Goal: Use online tool/utility: Utilize a website feature to perform a specific function

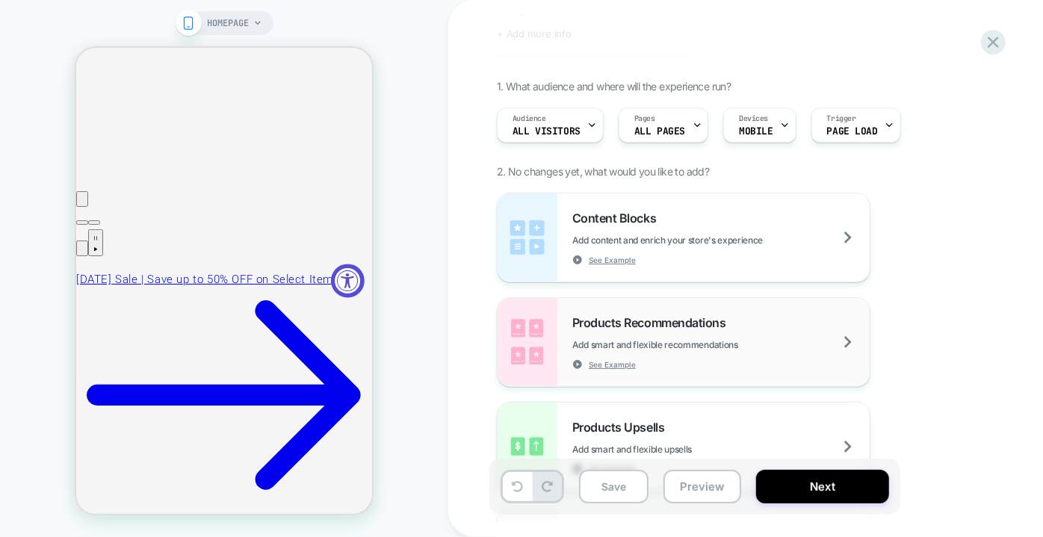
click at [637, 324] on span "Products Recommendations" at bounding box center [652, 322] width 161 height 15
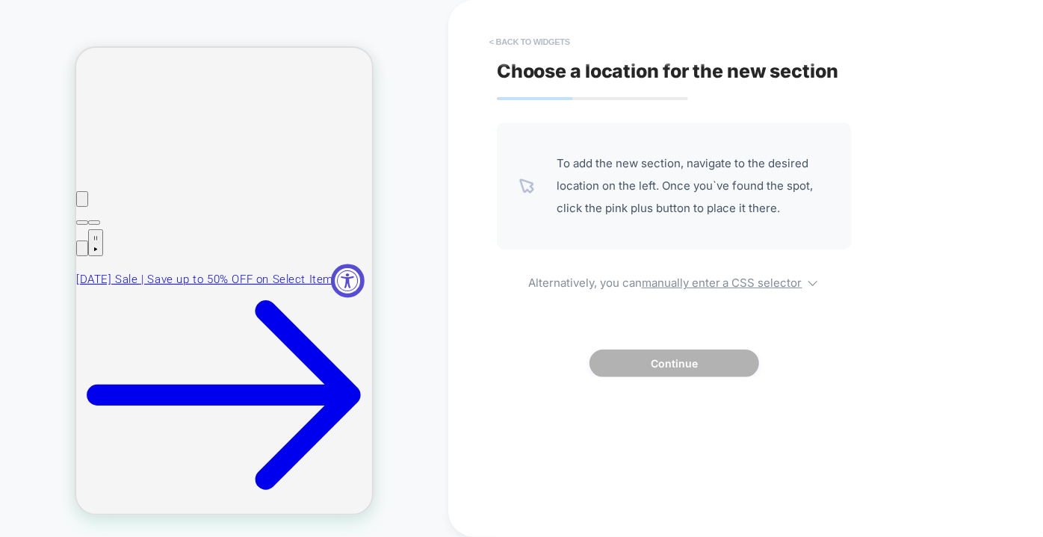
click at [526, 39] on button "< Back to widgets" at bounding box center [530, 42] width 96 height 24
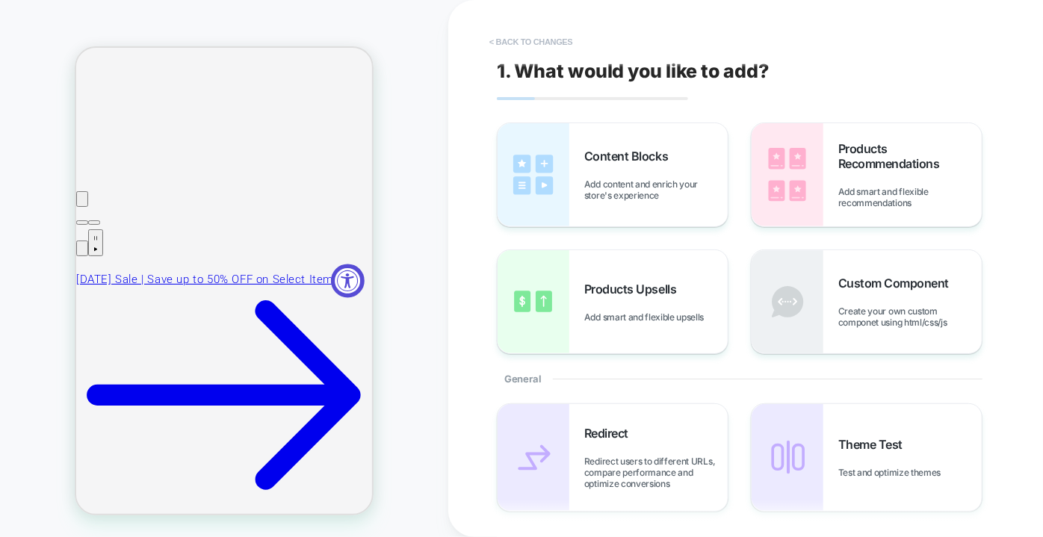
click at [516, 41] on button "< Back to changes" at bounding box center [531, 42] width 99 height 24
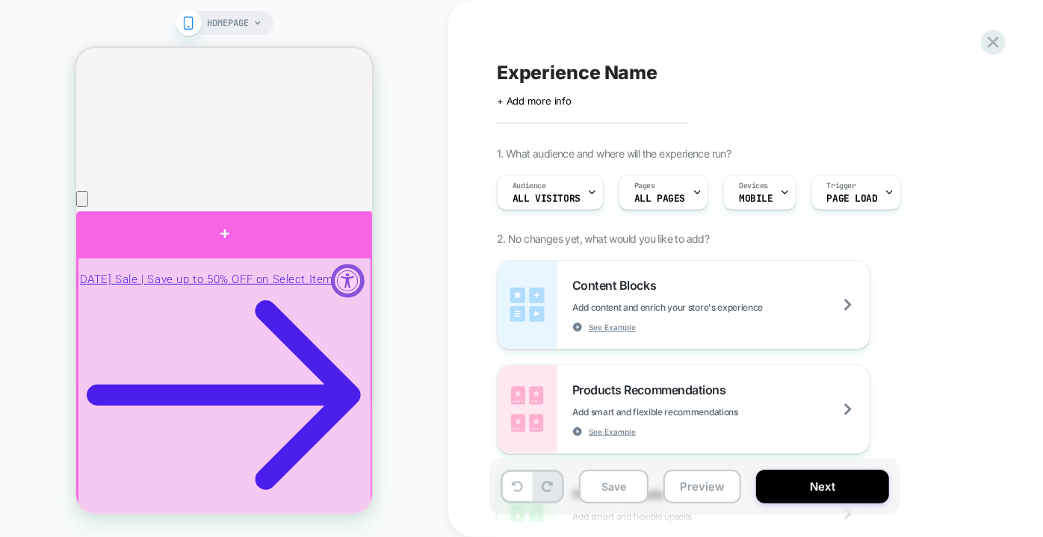
click at [222, 229] on div at bounding box center [223, 233] width 297 height 45
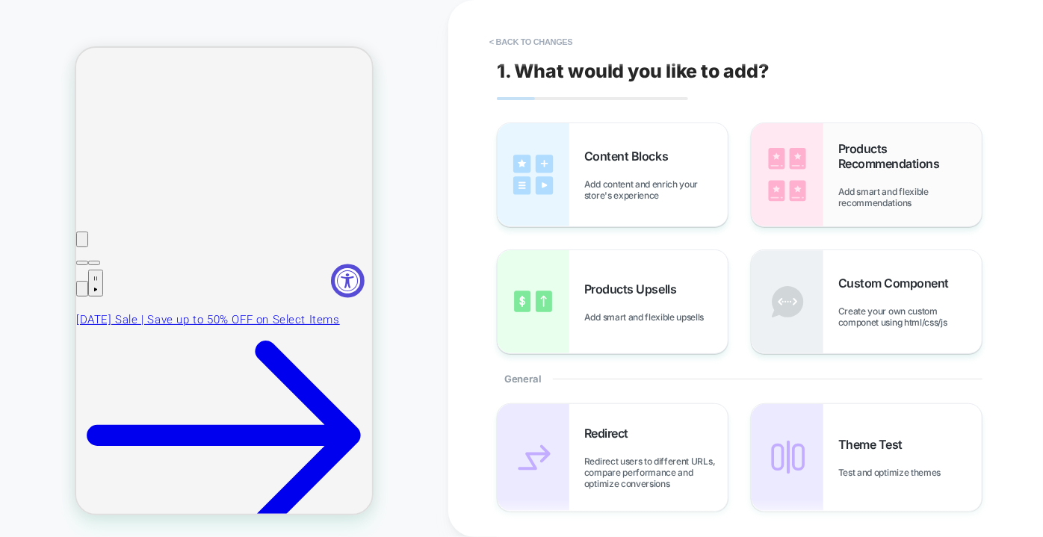
click at [838, 203] on span "Add smart and flexible recommendations" at bounding box center [909, 197] width 143 height 22
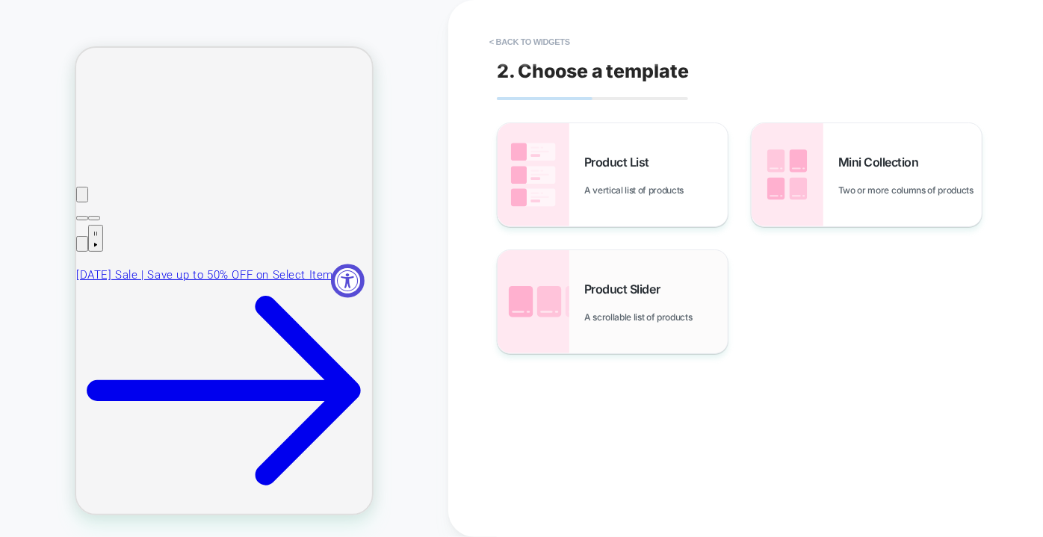
click at [637, 298] on div "Product Slider A scrollable list of products" at bounding box center [655, 302] width 143 height 41
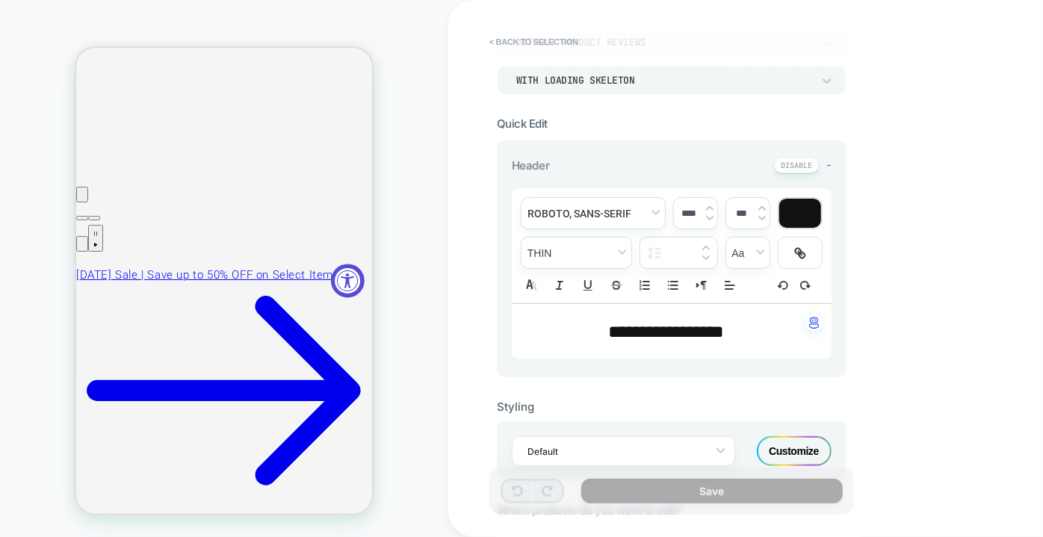
click at [655, 326] on span "**********" at bounding box center [666, 332] width 116 height 18
type input "****"
click at [655, 326] on span "**********" at bounding box center [666, 332] width 116 height 18
drag, startPoint x: 524, startPoint y: 519, endPoint x: 519, endPoint y: 528, distance: 10.4
click at [520, 527] on div "Save" at bounding box center [679, 499] width 365 height 62
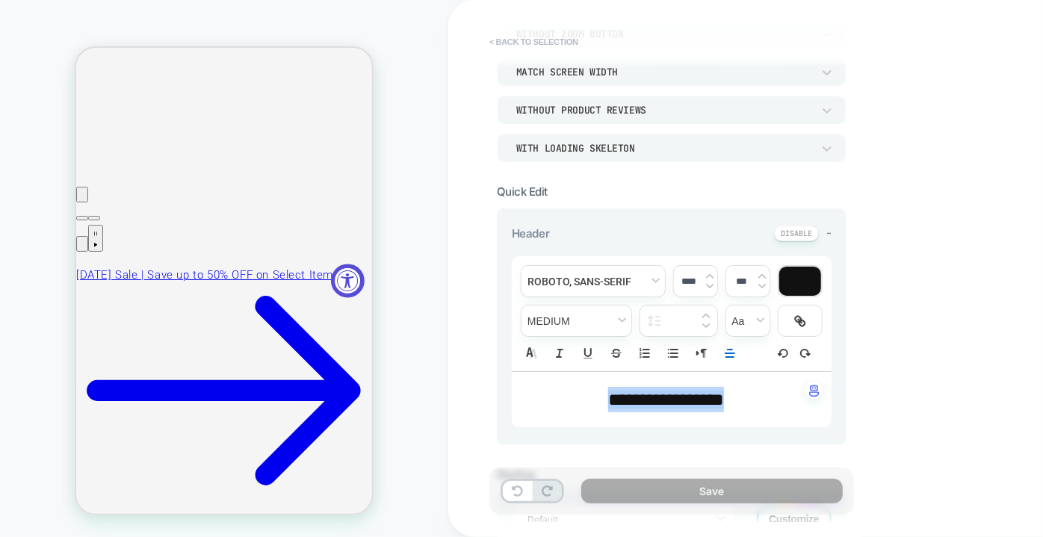
click at [526, 47] on button "< Back to selection" at bounding box center [534, 42] width 104 height 24
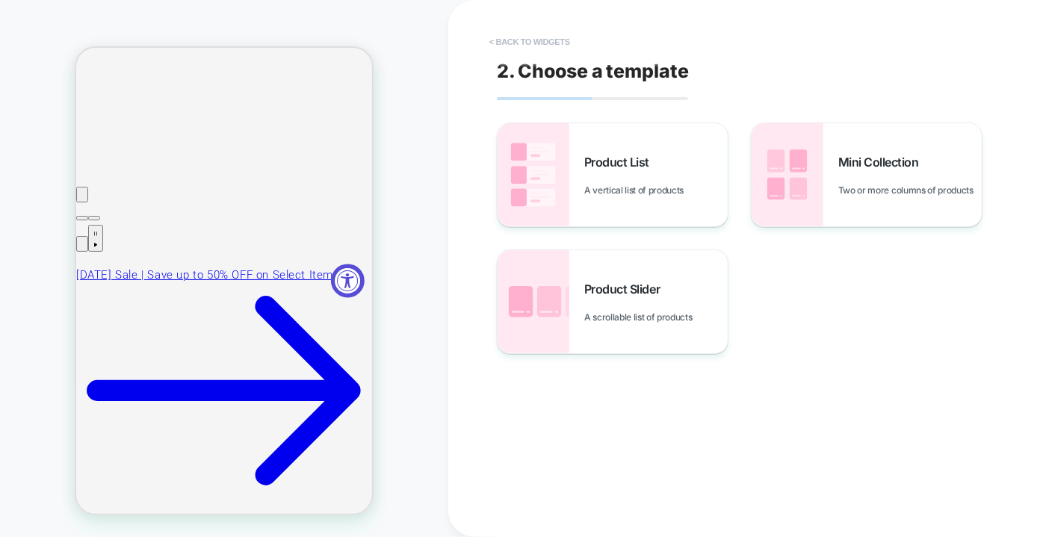
click at [512, 41] on button "< Back to widgets" at bounding box center [530, 42] width 96 height 24
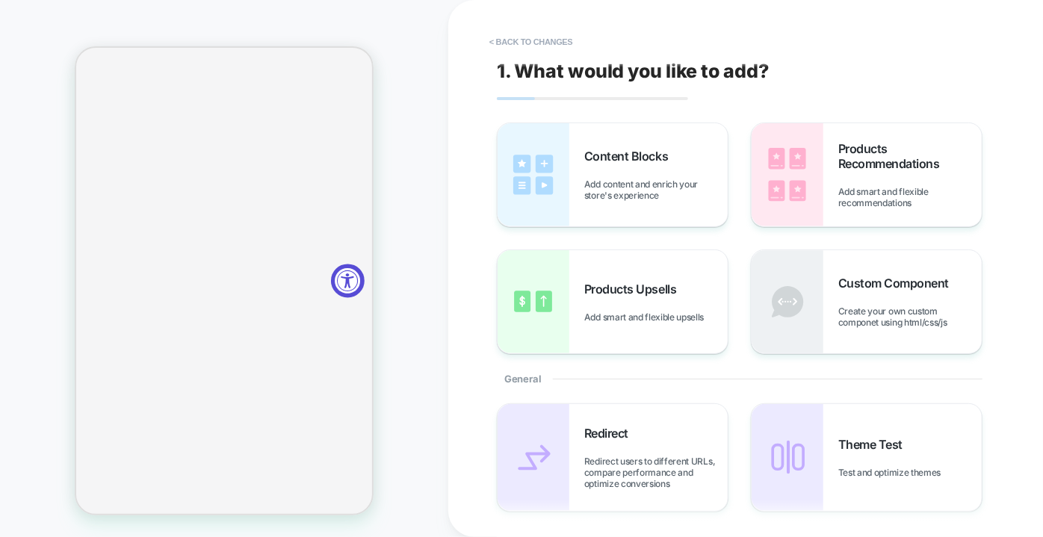
drag, startPoint x: 413, startPoint y: 132, endPoint x: 398, endPoint y: 129, distance: 15.4
click at [414, 133] on div "HOMEPAGE" at bounding box center [224, 269] width 448 height 508
click at [515, 41] on button "< Back to changes" at bounding box center [531, 42] width 99 height 24
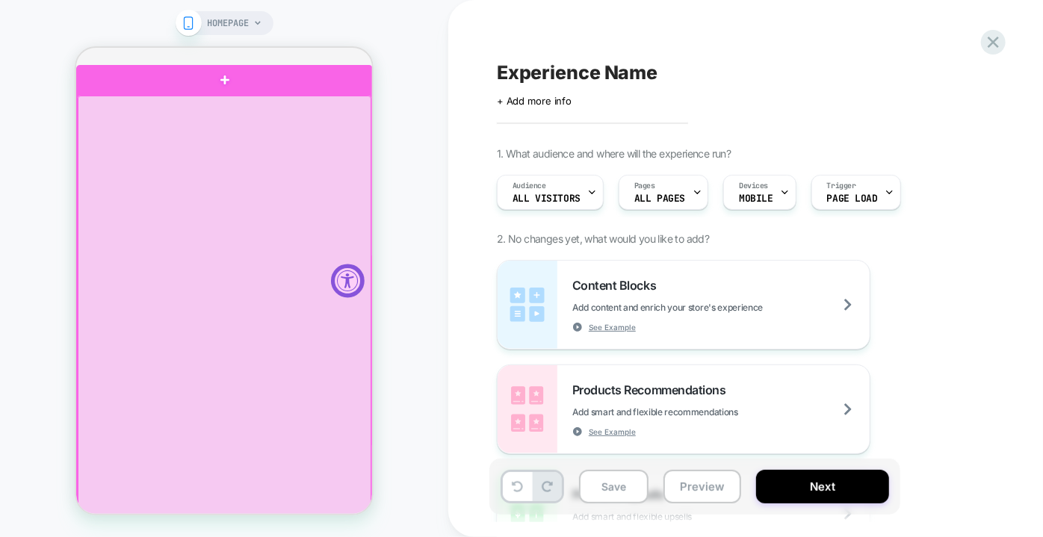
click at [251, 103] on div at bounding box center [224, 322] width 294 height 455
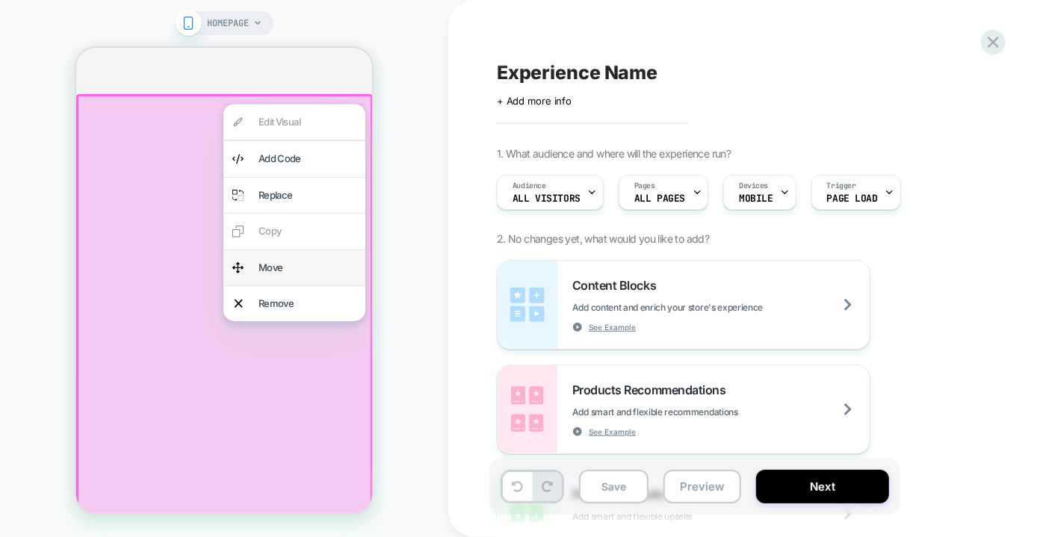
click at [269, 265] on div "Move" at bounding box center [307, 267] width 98 height 17
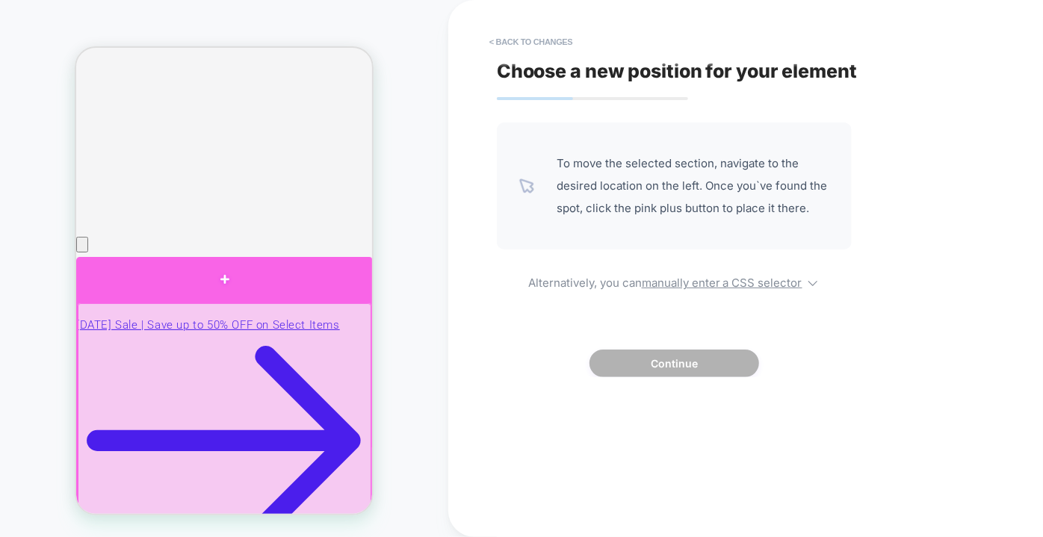
click at [223, 275] on div at bounding box center [223, 278] width 297 height 45
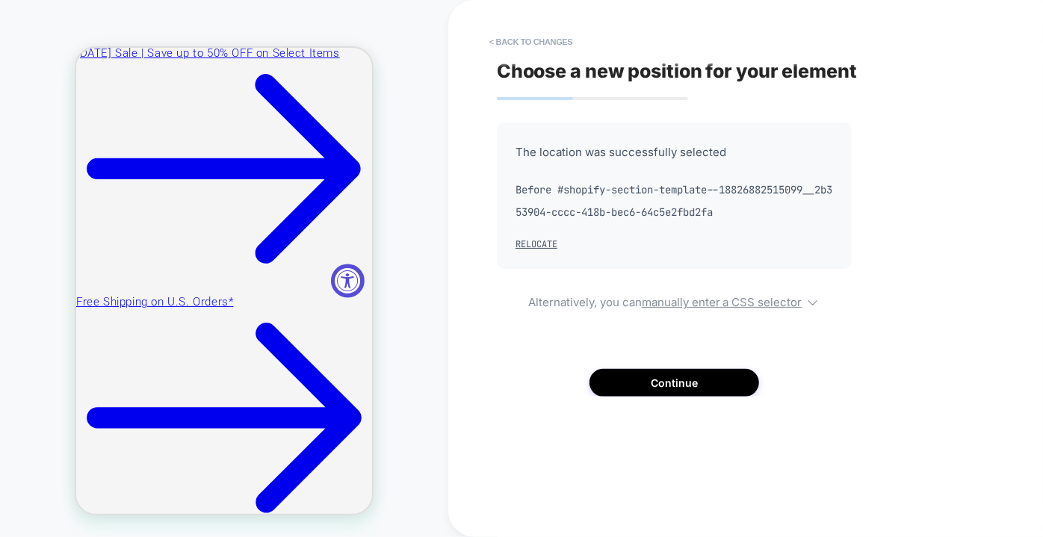
click at [415, 140] on div "HOMEPAGE" at bounding box center [224, 269] width 448 height 508
click at [675, 380] on button "Continue" at bounding box center [675, 383] width 170 height 28
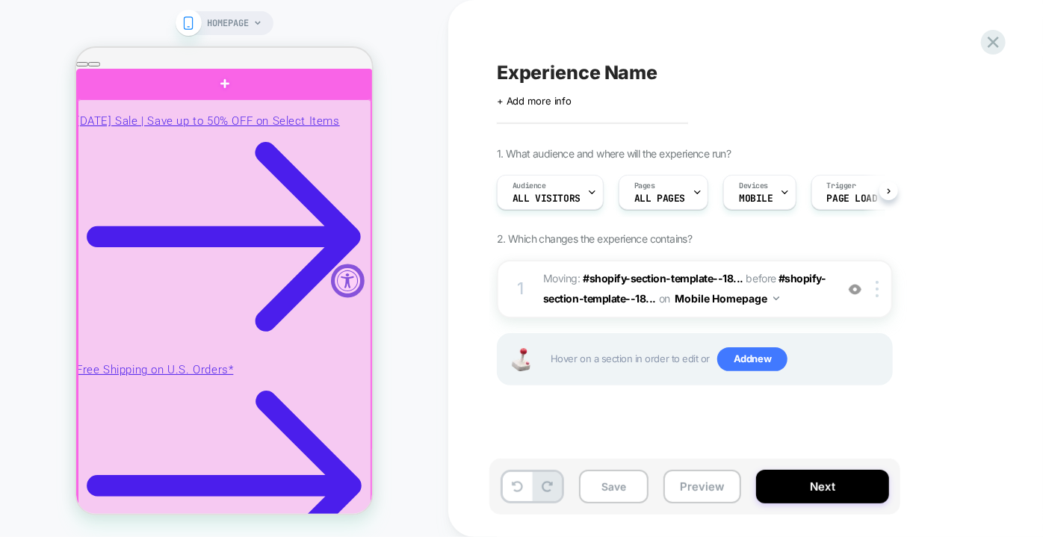
click at [211, 235] on div at bounding box center [224, 326] width 294 height 455
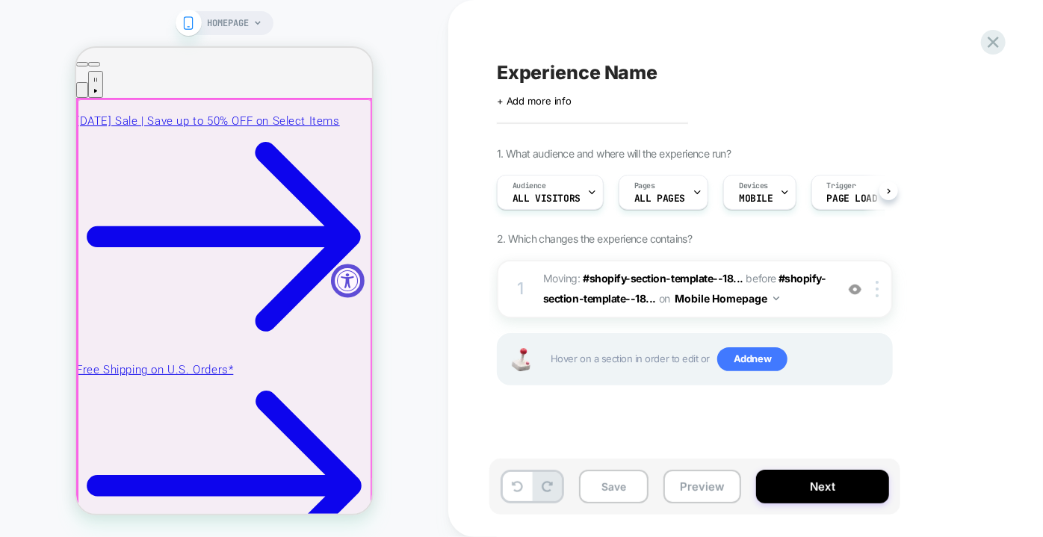
click at [228, 105] on div at bounding box center [224, 326] width 294 height 455
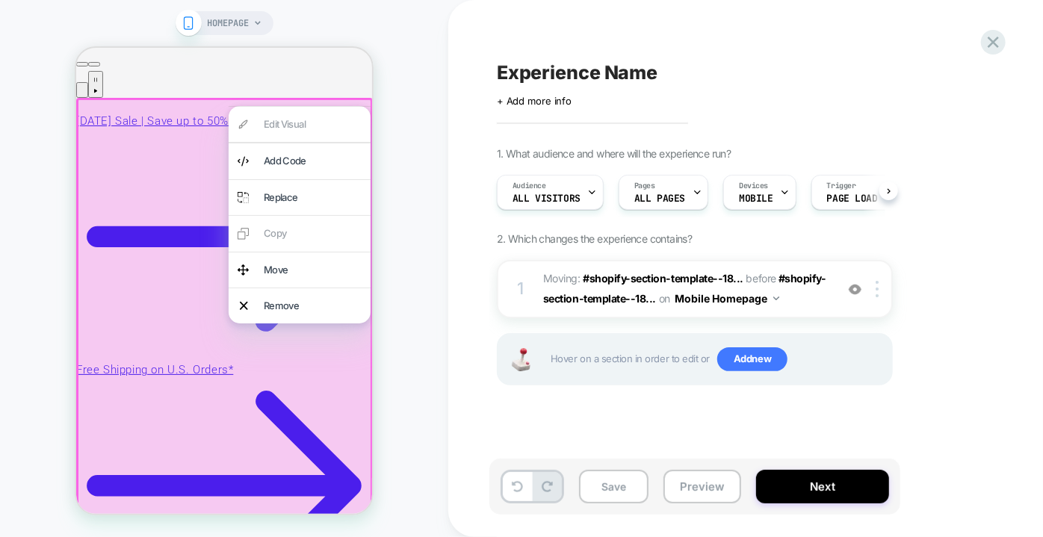
drag, startPoint x: 418, startPoint y: 197, endPoint x: 209, endPoint y: 191, distance: 209.3
click at [418, 198] on div "HOMEPAGE" at bounding box center [224, 269] width 448 height 508
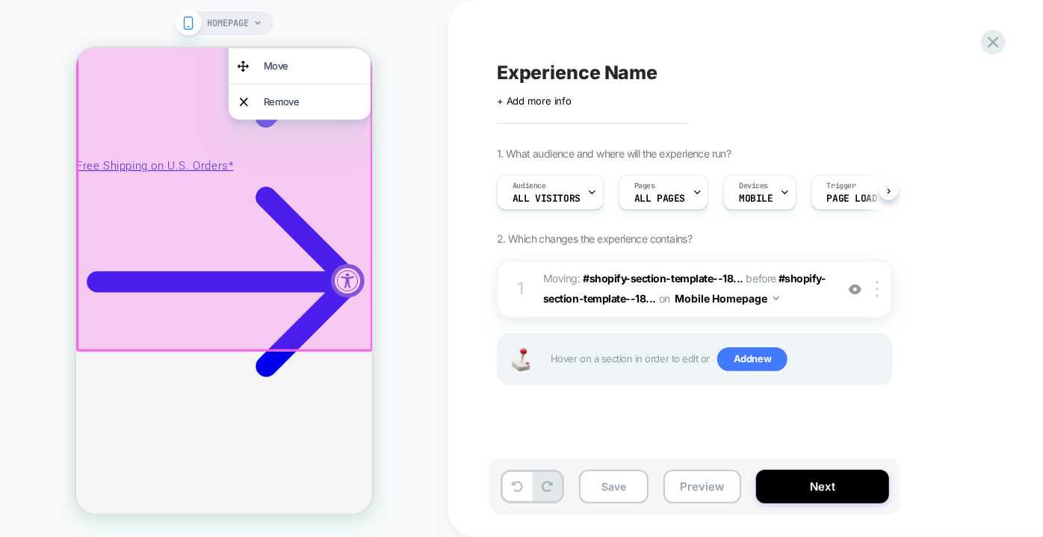
click at [430, 314] on div "HOMEPAGE" at bounding box center [224, 269] width 448 height 508
click at [436, 370] on div "HOMEPAGE" at bounding box center [224, 269] width 448 height 508
click at [349, 19] on div "HOMEPAGE" at bounding box center [224, 269] width 448 height 508
click at [427, 78] on div "HOMEPAGE" at bounding box center [224, 269] width 448 height 508
click at [436, 175] on div "HOMEPAGE" at bounding box center [224, 269] width 448 height 508
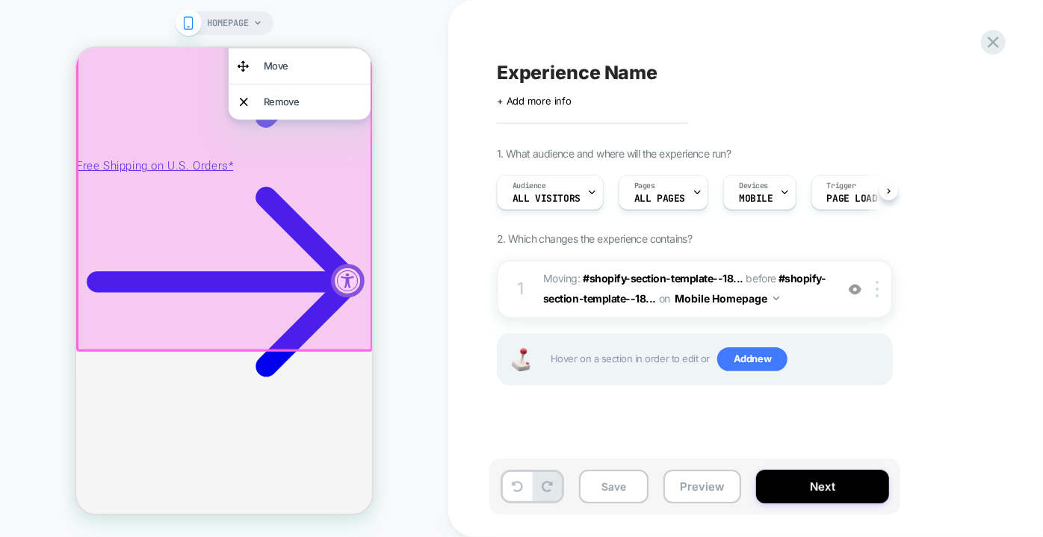
click at [862, 458] on div "Experience Name Click to edit experience details + Add more info 1. What audien…" at bounding box center [769, 268] width 560 height 507
click at [803, 487] on button "Next" at bounding box center [822, 487] width 133 height 34
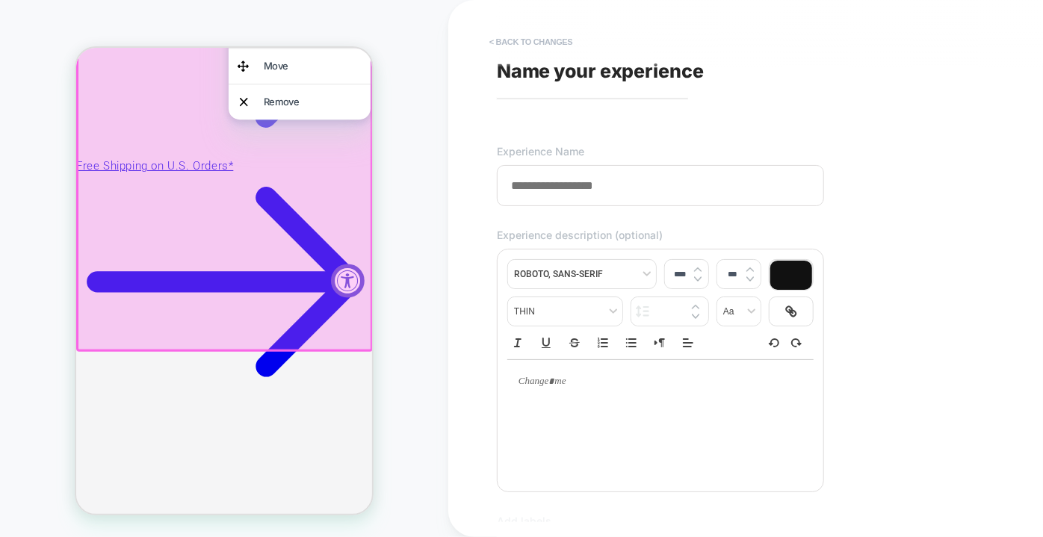
click at [511, 43] on button "< Back to changes" at bounding box center [531, 42] width 99 height 24
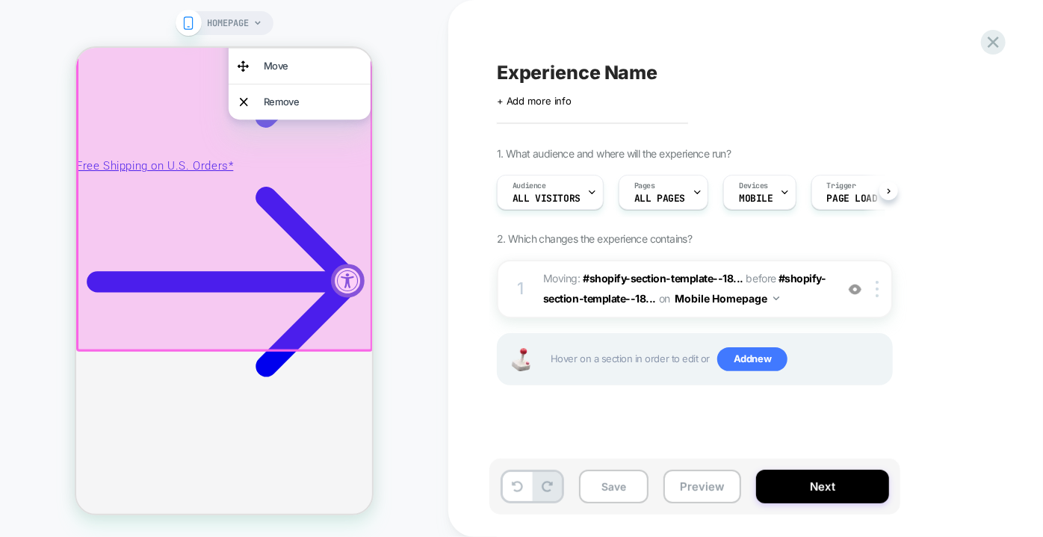
drag, startPoint x: 423, startPoint y: 66, endPoint x: 272, endPoint y: 10, distance: 161.0
click at [423, 66] on div "HOMEPAGE" at bounding box center [224, 269] width 448 height 508
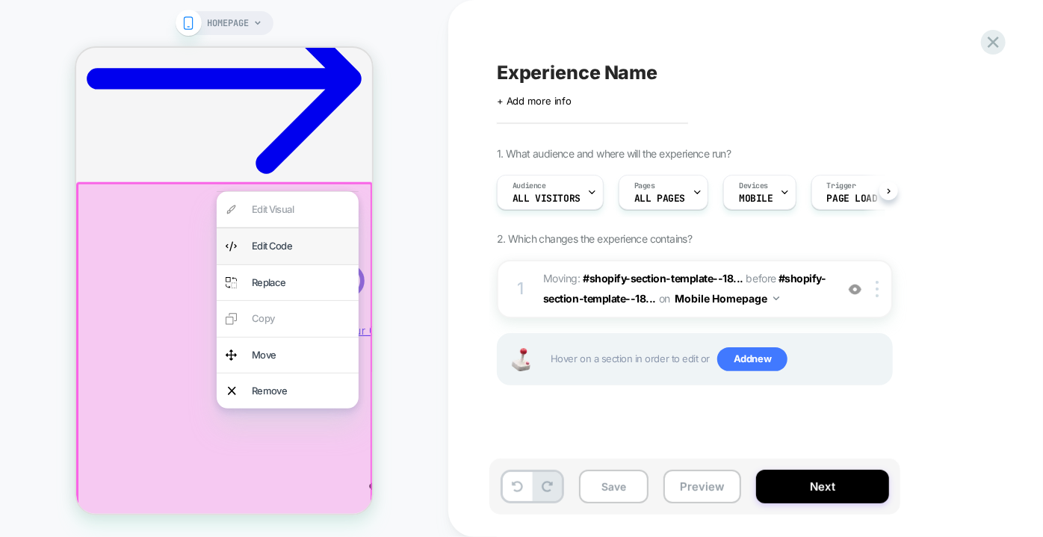
click at [255, 247] on div "Edit Code" at bounding box center [300, 245] width 98 height 17
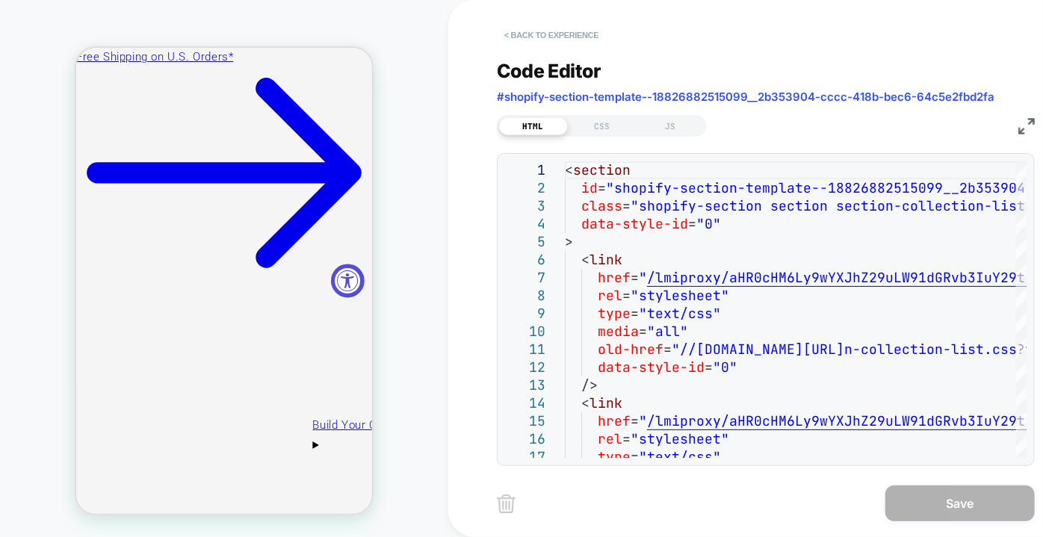
click at [569, 31] on button "< Back to experience" at bounding box center [551, 35] width 109 height 24
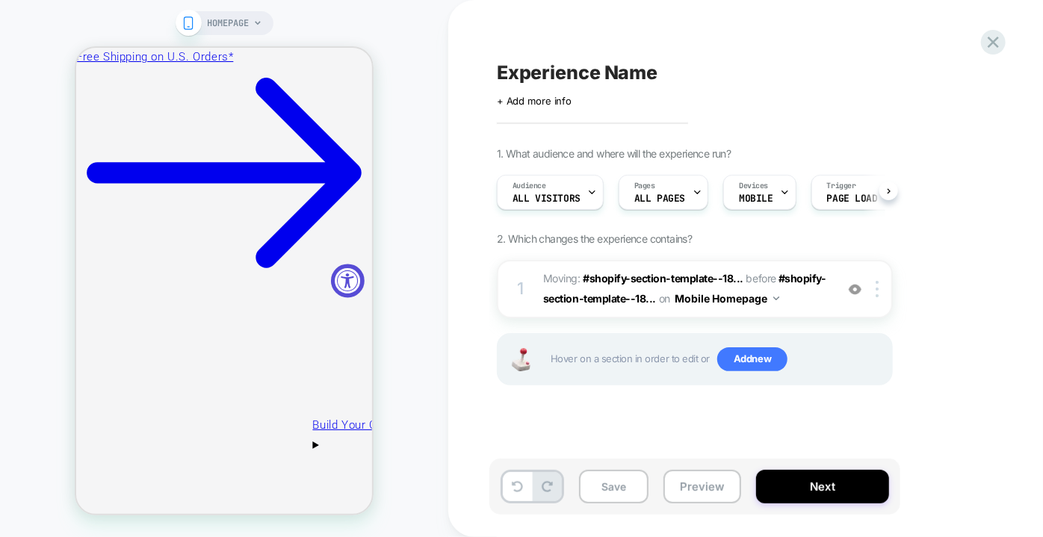
click at [457, 225] on div "Experience Name Click to edit experience details + Add more info 1. What audien…" at bounding box center [777, 268] width 658 height 537
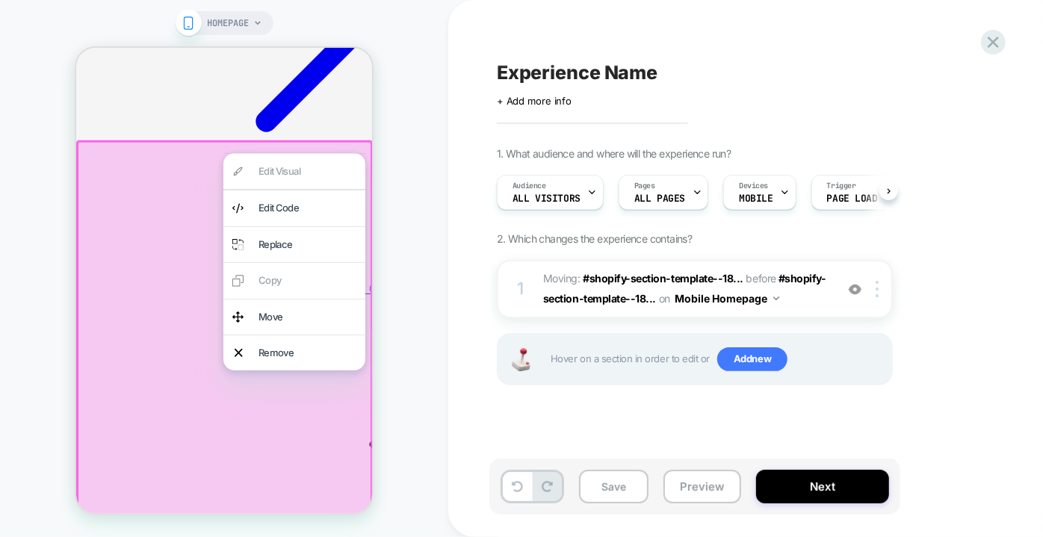
drag, startPoint x: 459, startPoint y: 191, endPoint x: 240, endPoint y: 99, distance: 237.5
click at [460, 191] on div "Experience Name Click to edit experience details + Add more info 1. What audien…" at bounding box center [777, 268] width 658 height 537
click at [401, 167] on div "HOMEPAGE" at bounding box center [224, 269] width 448 height 508
click at [439, 256] on div "HOMEPAGE" at bounding box center [224, 269] width 448 height 508
click at [992, 43] on icon at bounding box center [993, 42] width 20 height 20
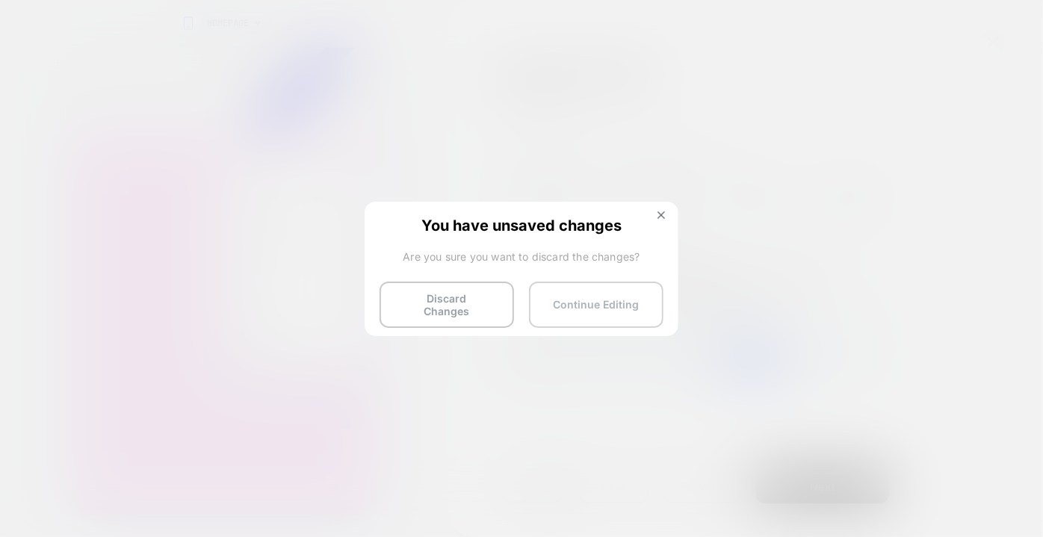
click at [608, 303] on button "Continue Editing" at bounding box center [596, 305] width 135 height 46
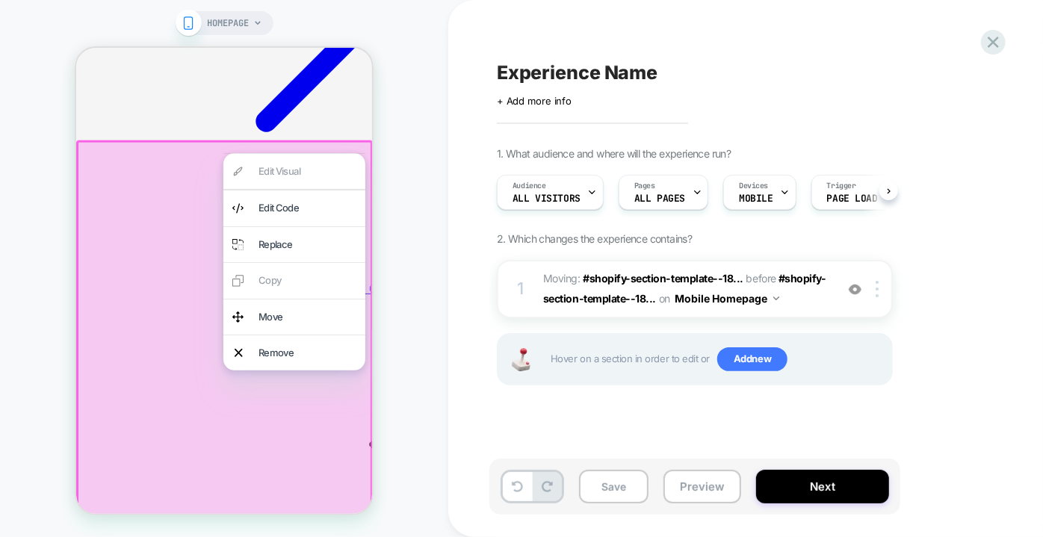
click at [386, 113] on div "HOMEPAGE" at bounding box center [224, 269] width 448 height 508
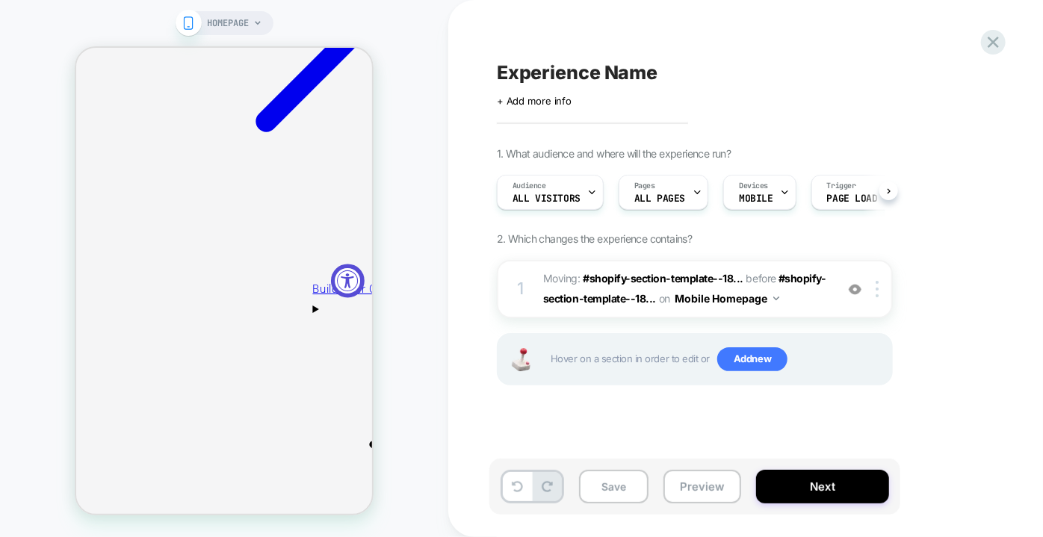
click at [383, 184] on div "HOMEPAGE" at bounding box center [224, 269] width 448 height 508
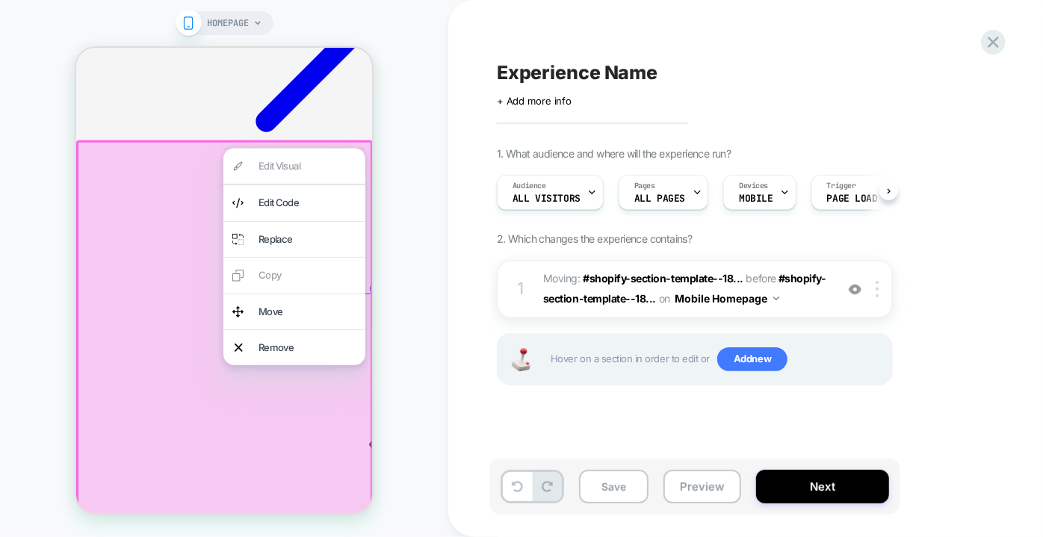
click at [407, 157] on div "HOMEPAGE" at bounding box center [224, 269] width 448 height 508
click at [415, 168] on div "HOMEPAGE" at bounding box center [224, 269] width 448 height 508
click at [877, 102] on div "Experience Name Click to edit experience details + Add more info" at bounding box center [769, 83] width 545 height 47
click at [1000, 39] on icon at bounding box center [993, 42] width 20 height 20
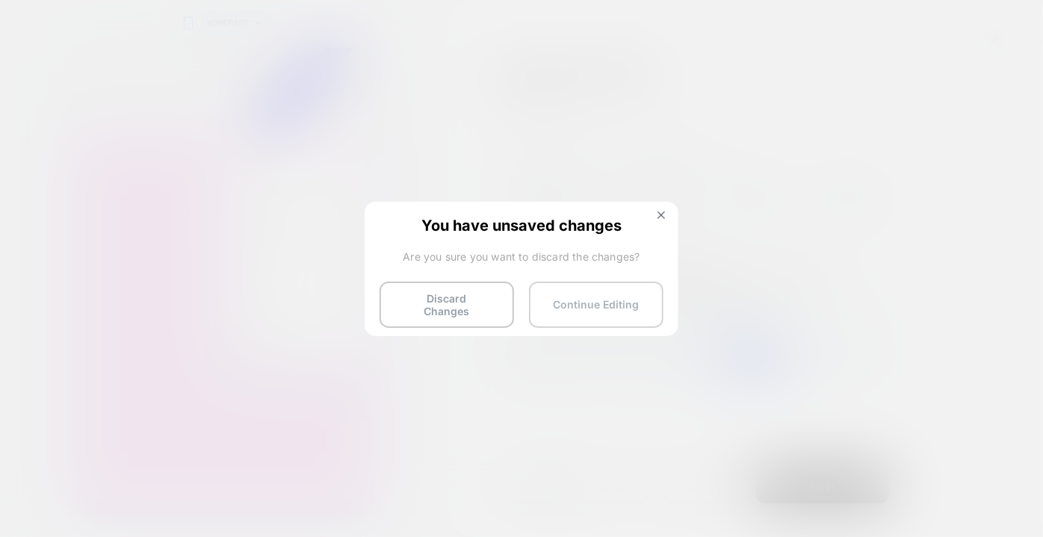
click at [608, 301] on button "Continue Editing" at bounding box center [596, 305] width 135 height 46
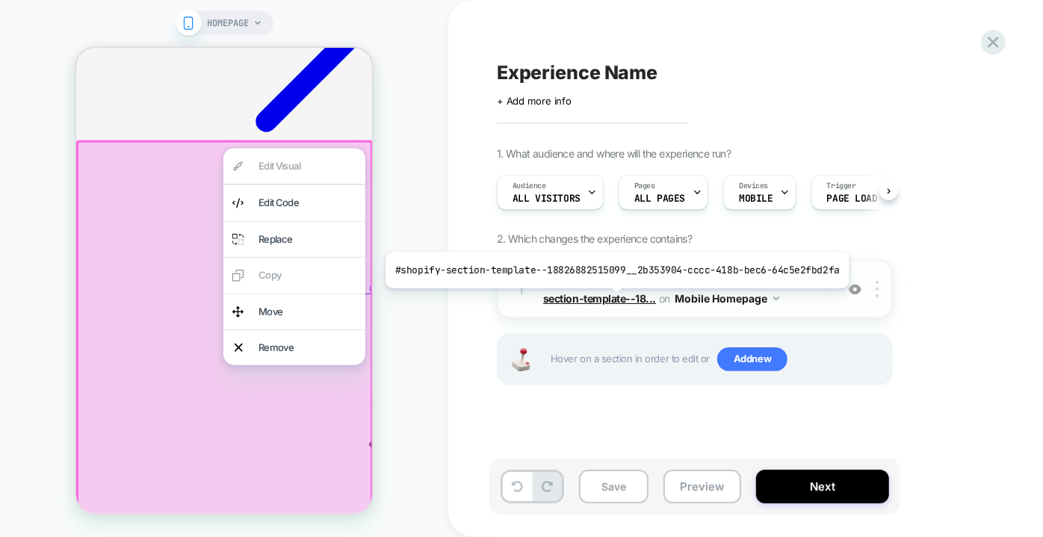
scroll to position [0, 0]
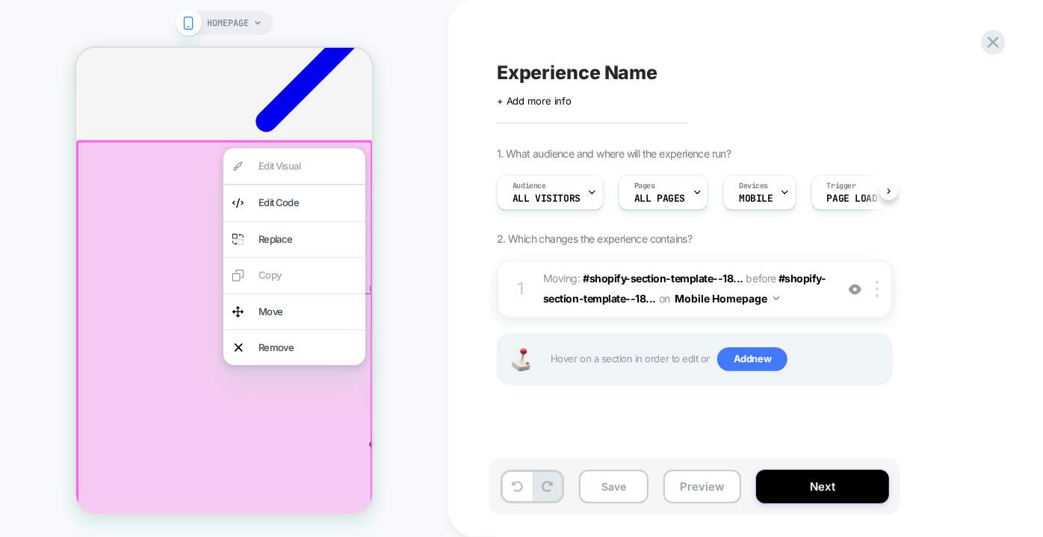
click at [389, 395] on div "HOMEPAGE" at bounding box center [224, 269] width 448 height 508
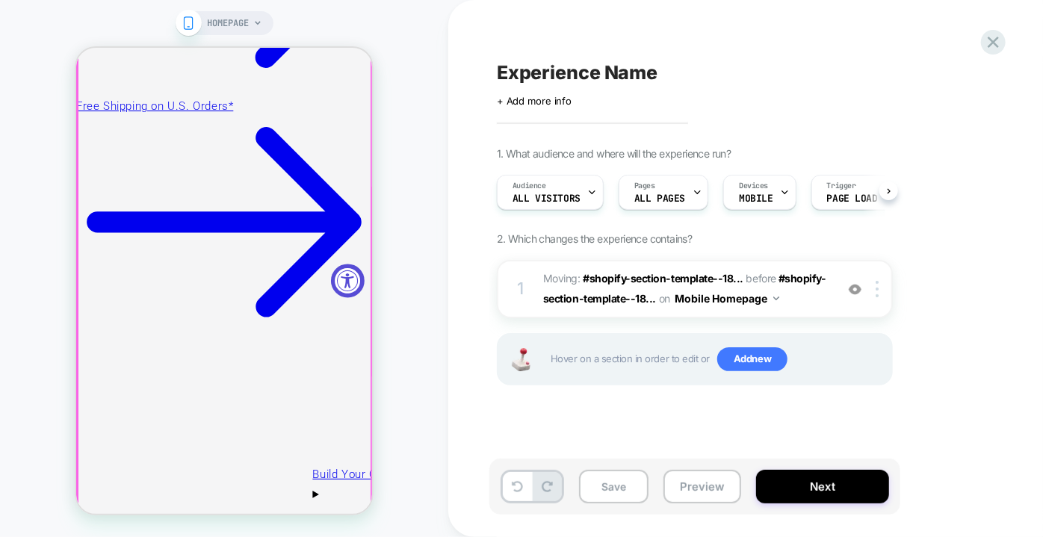
scroll to position [540, 0]
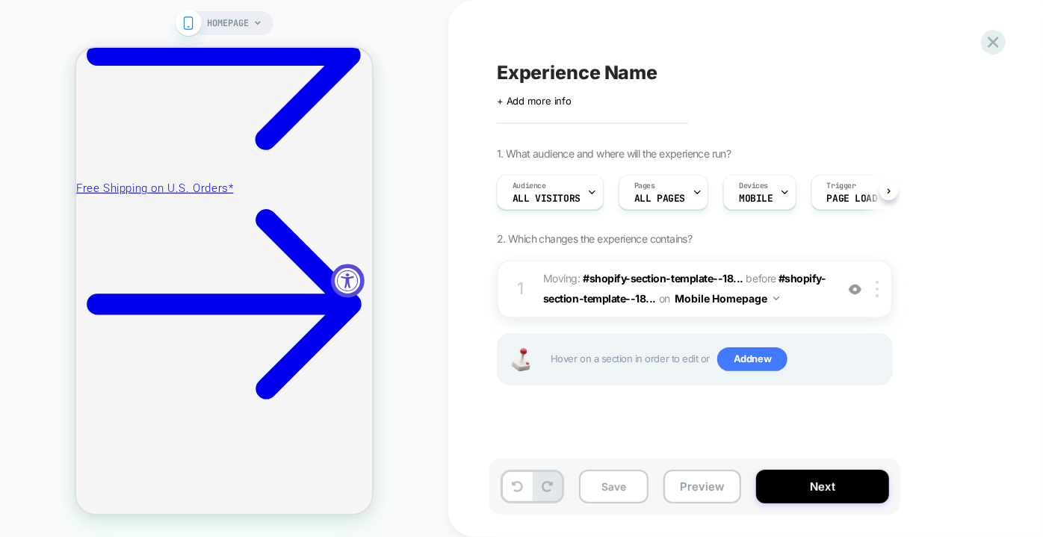
click at [430, 310] on div "HOMEPAGE" at bounding box center [224, 269] width 448 height 508
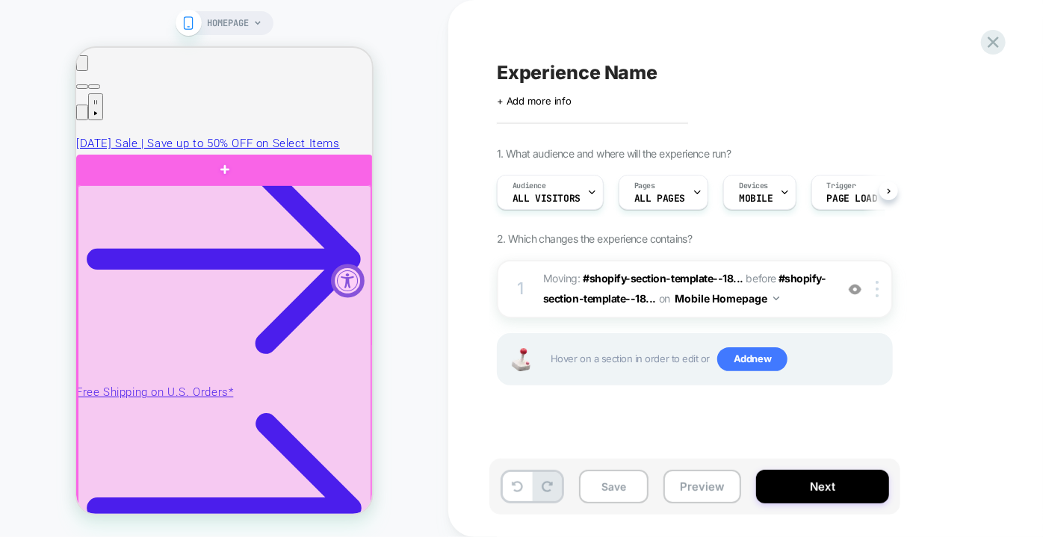
click at [211, 189] on div at bounding box center [224, 352] width 294 height 334
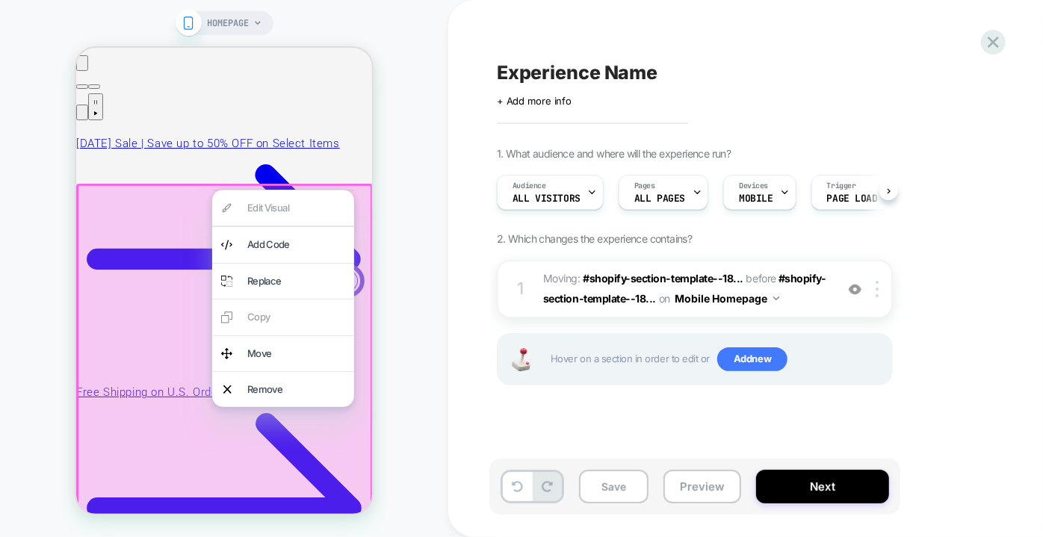
click at [415, 217] on div "HOMEPAGE" at bounding box center [224, 269] width 448 height 508
click at [389, 161] on div "HOMEPAGE" at bounding box center [224, 269] width 448 height 508
click at [417, 196] on div "HOMEPAGE" at bounding box center [224, 269] width 448 height 508
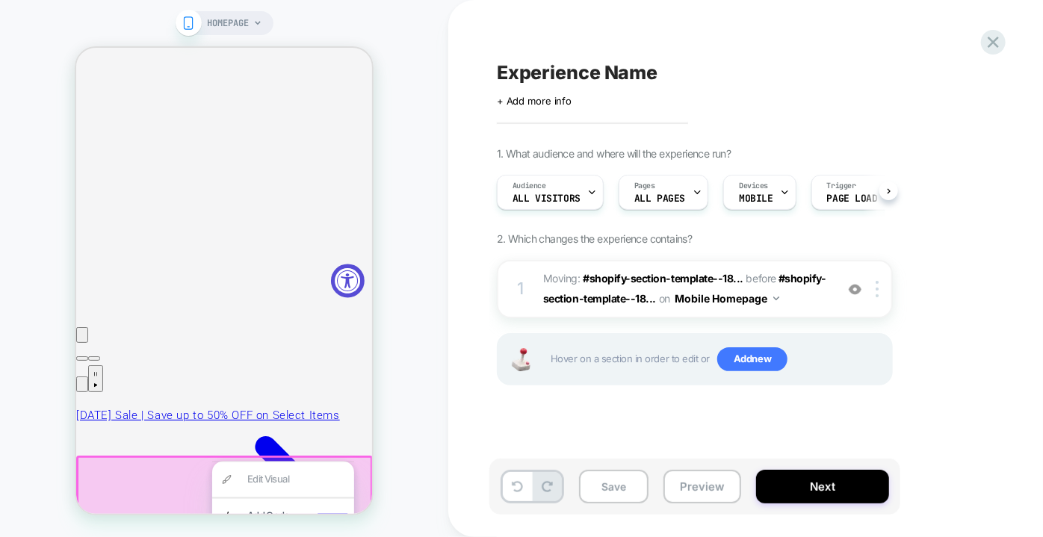
click at [479, 346] on div "Experience Name Click to edit experience details + Add more info 1. What audien…" at bounding box center [777, 268] width 658 height 537
click at [998, 37] on icon at bounding box center [993, 42] width 11 height 11
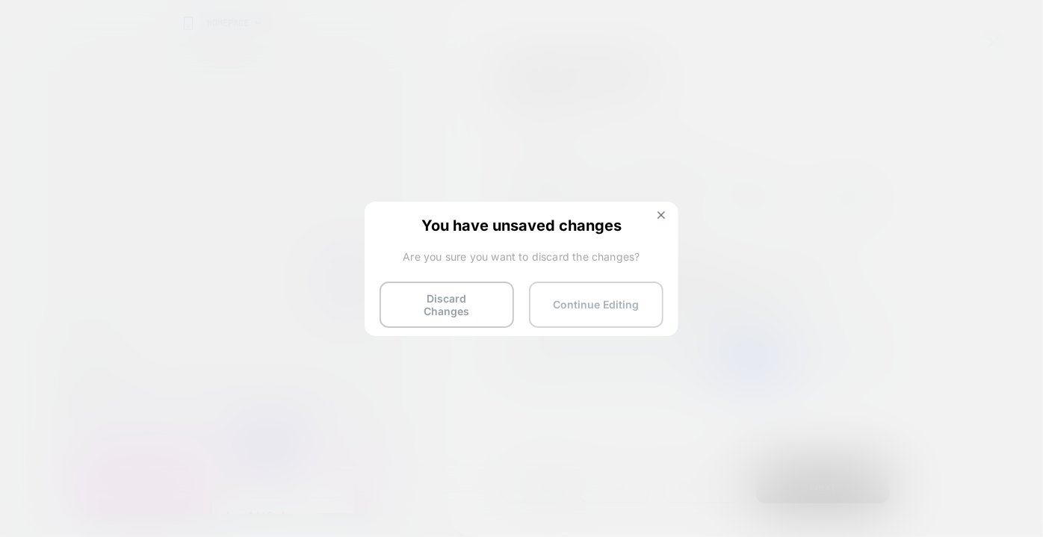
click at [613, 305] on button "Continue Editing" at bounding box center [596, 305] width 135 height 46
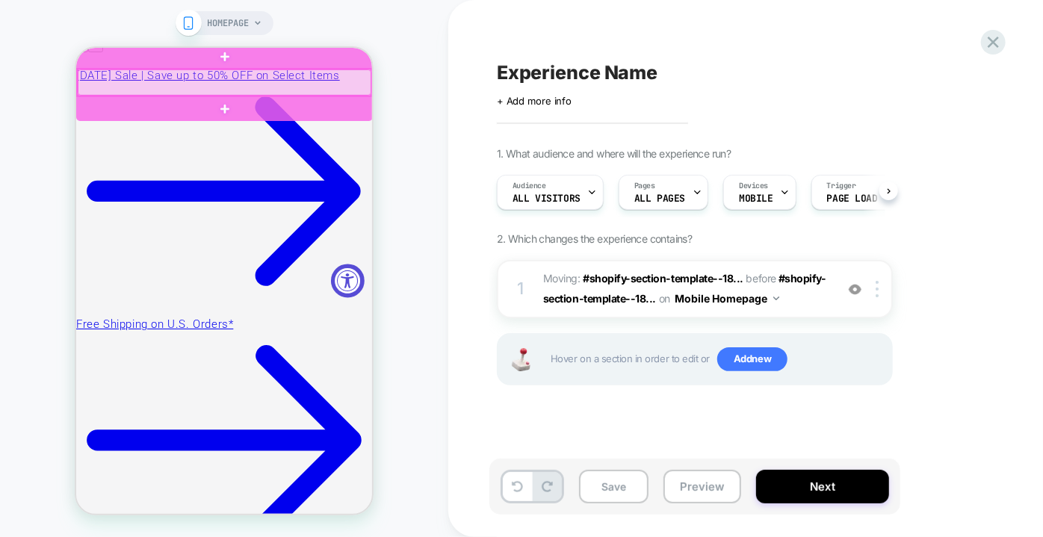
click at [265, 78] on div at bounding box center [224, 82] width 294 height 26
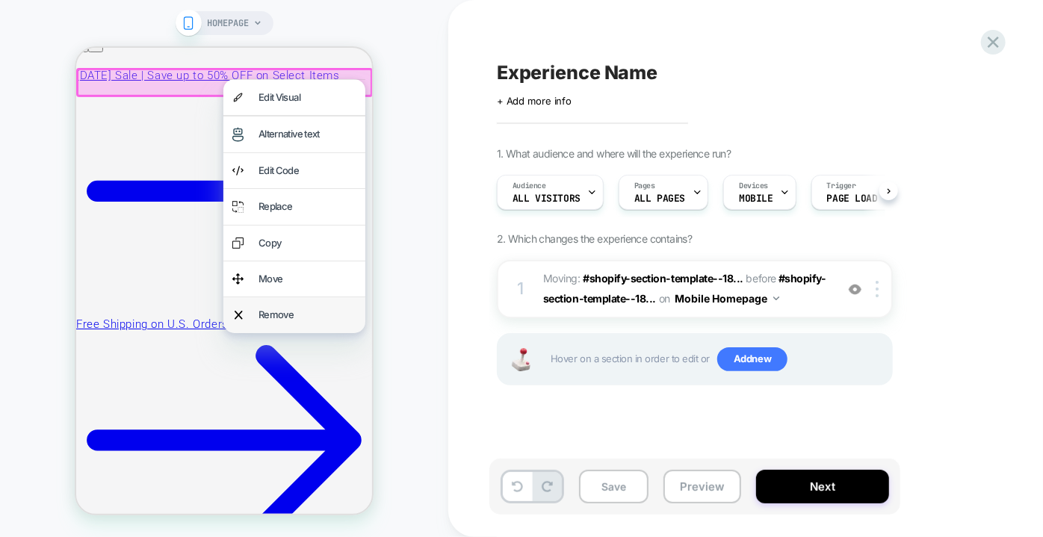
click at [277, 314] on div "Remove" at bounding box center [307, 314] width 98 height 17
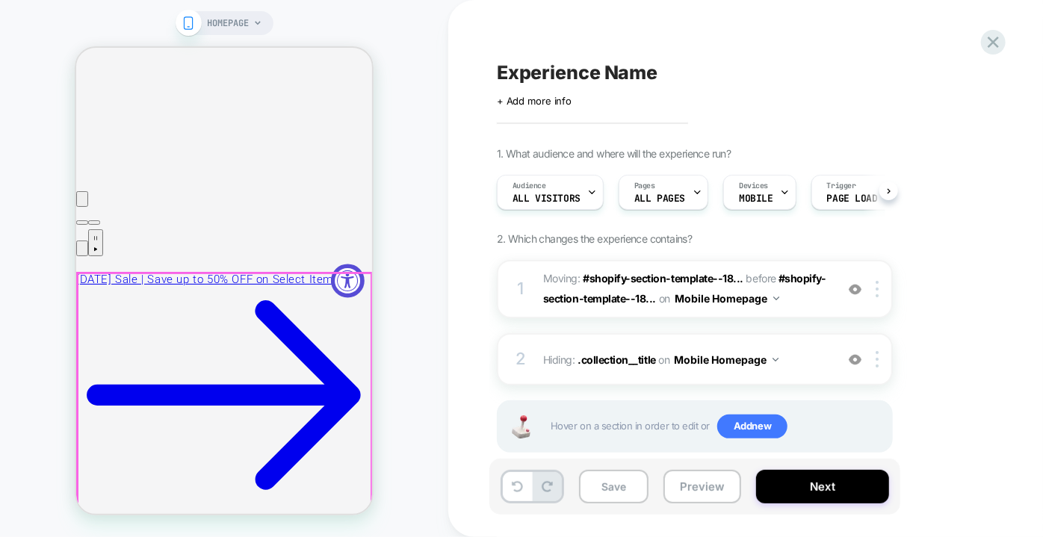
scroll to position [0, 297]
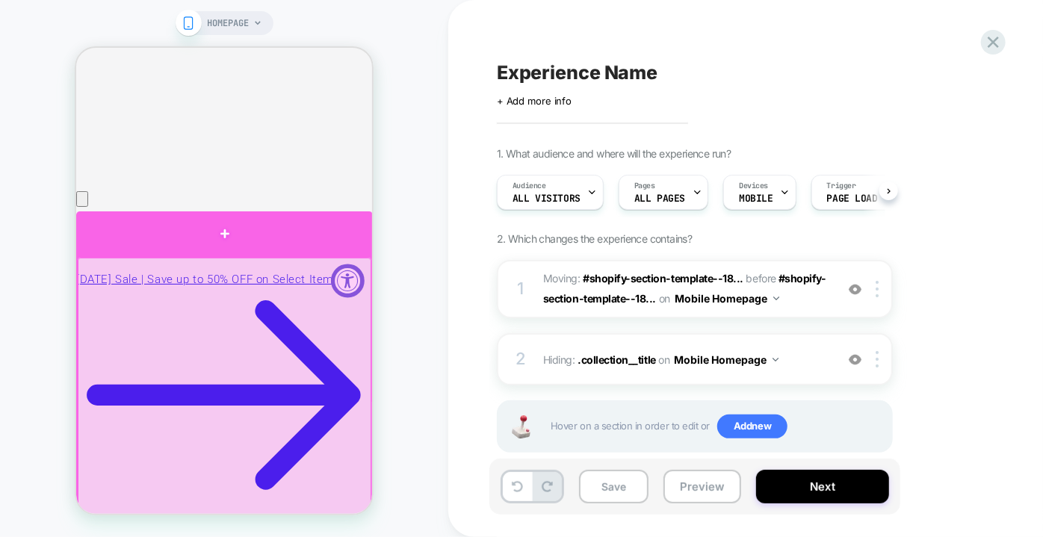
click at [219, 234] on div at bounding box center [223, 233] width 297 height 45
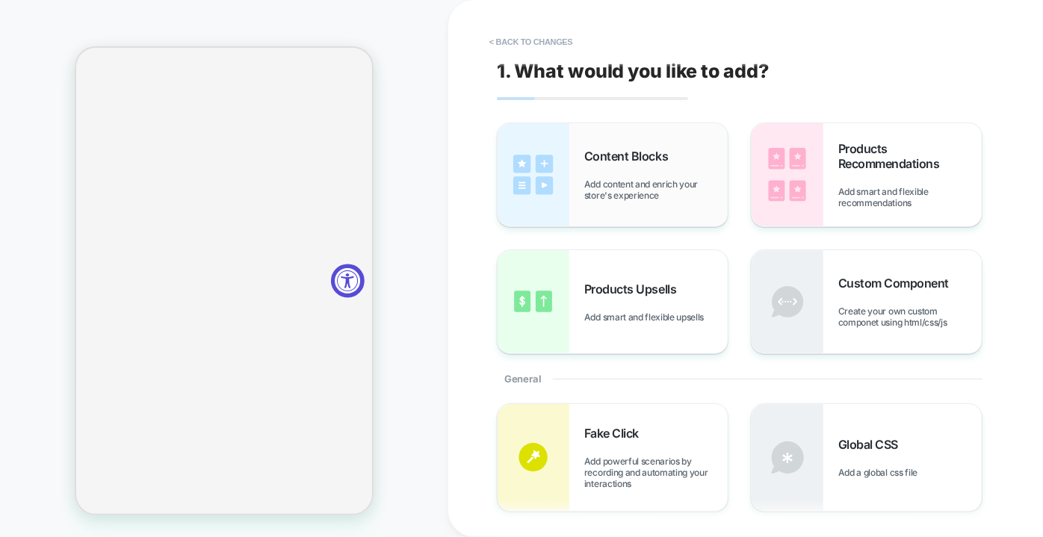
scroll to position [3116, 0]
click at [883, 208] on div "Products Recommendations Add smart and flexible recommendations" at bounding box center [867, 174] width 230 height 103
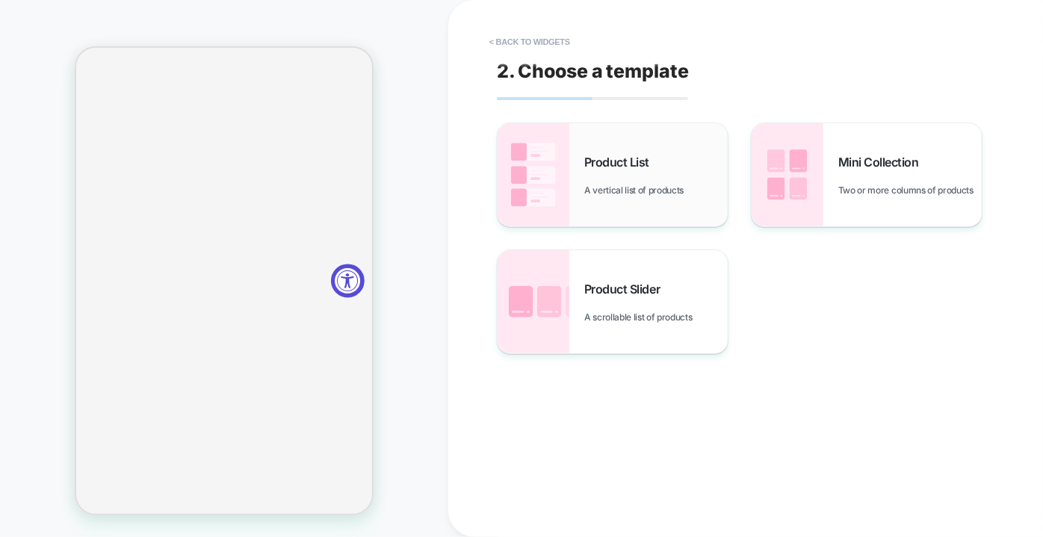
scroll to position [0, 0]
click at [562, 321] on img at bounding box center [534, 301] width 72 height 103
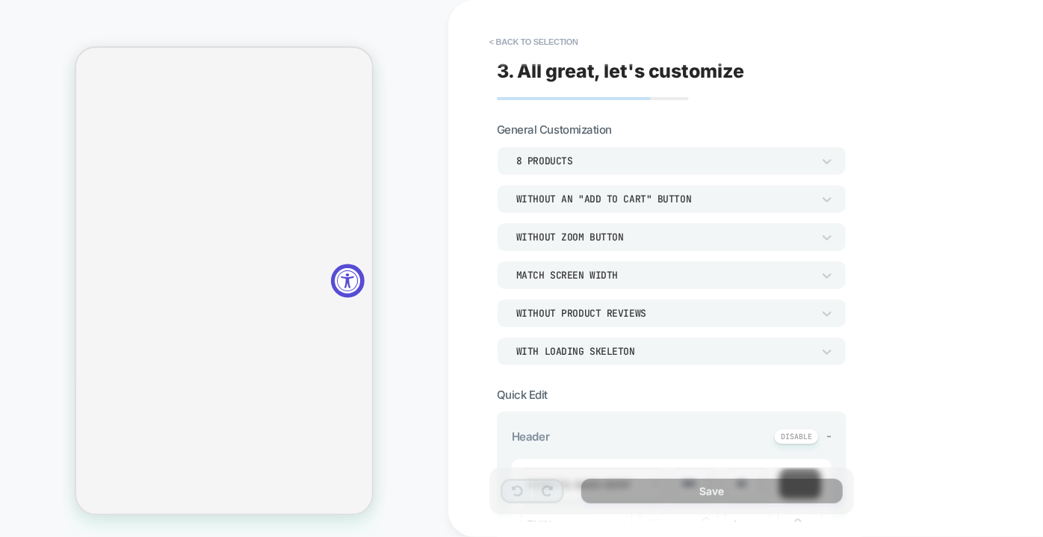
click at [594, 167] on div "8 Products" at bounding box center [664, 161] width 311 height 16
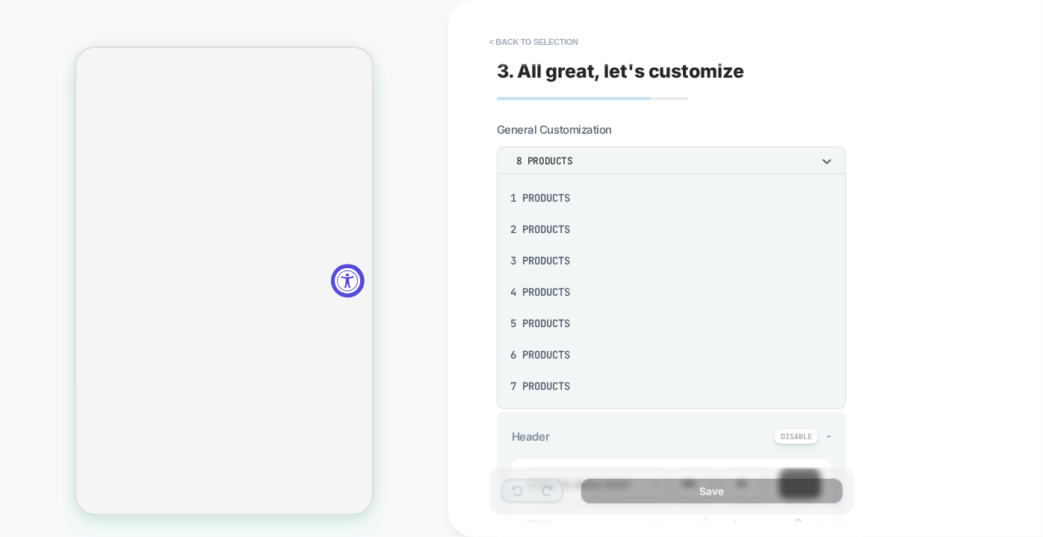
scroll to position [0, 297]
click at [543, 327] on div "5 Products" at bounding box center [672, 323] width 338 height 31
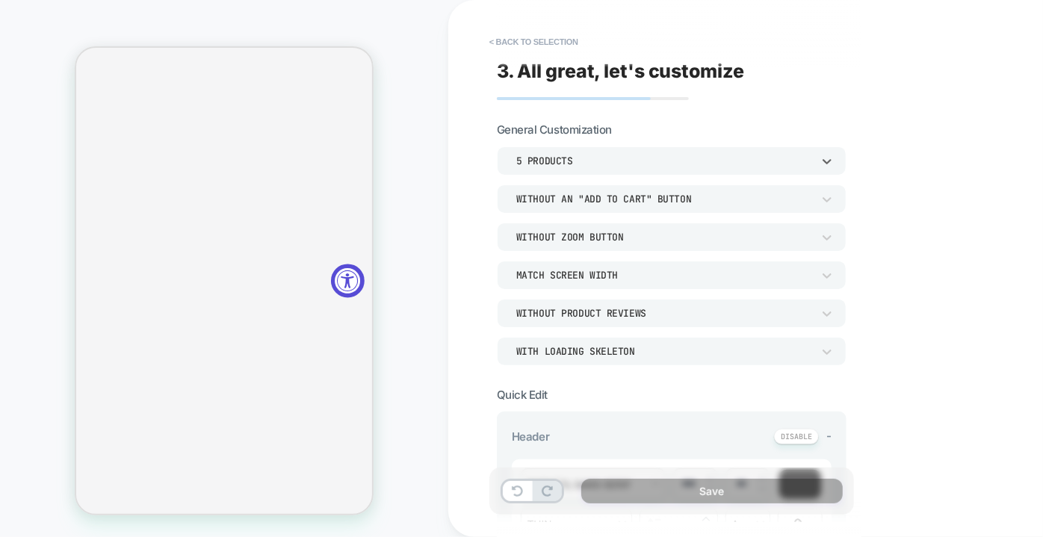
scroll to position [0, 0]
click at [640, 203] on div "Without an "add to cart" button" at bounding box center [664, 199] width 311 height 16
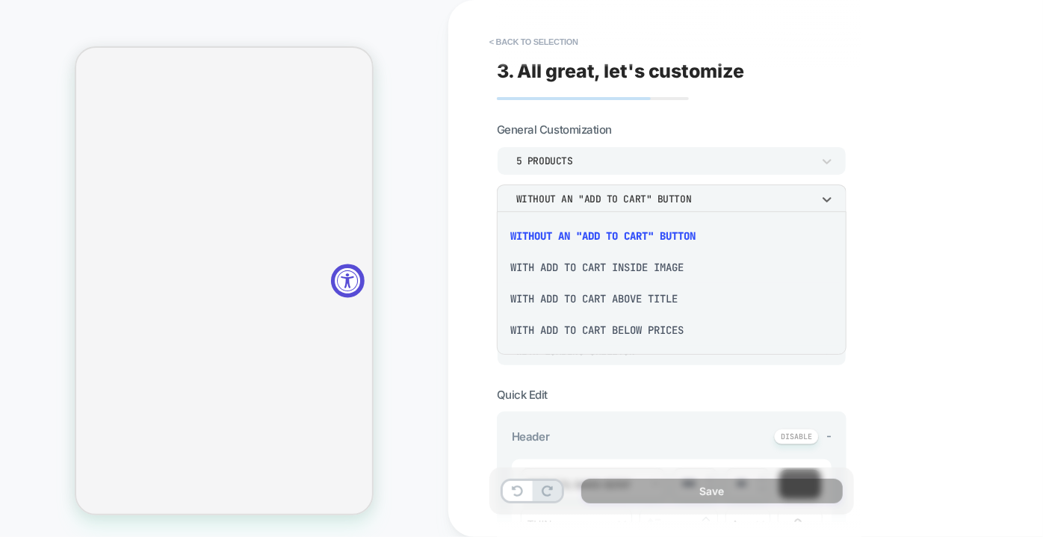
click at [634, 275] on div "With add to cart inside image" at bounding box center [672, 267] width 338 height 31
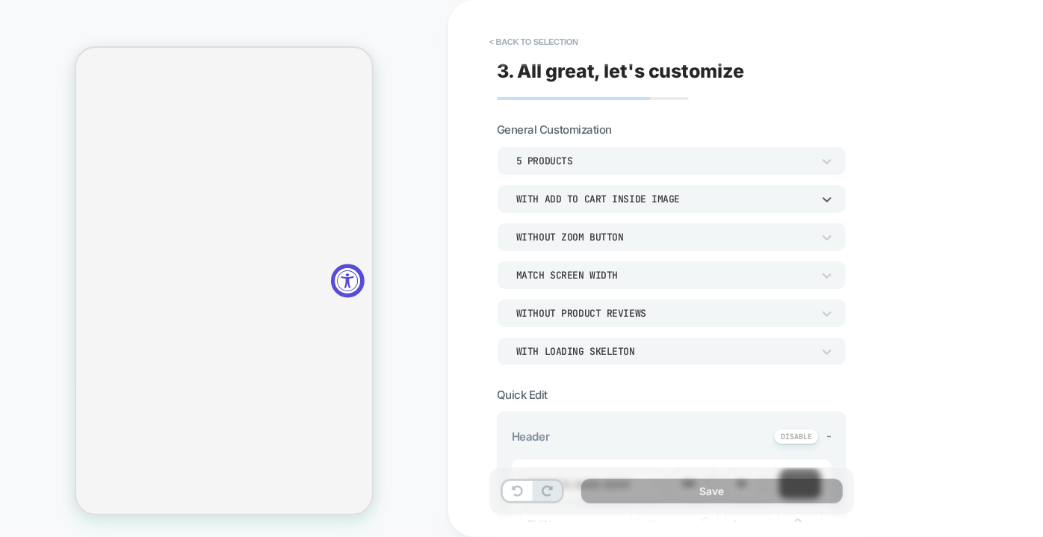
scroll to position [0, 297]
click at [588, 196] on div "With add to cart inside image" at bounding box center [664, 199] width 296 height 13
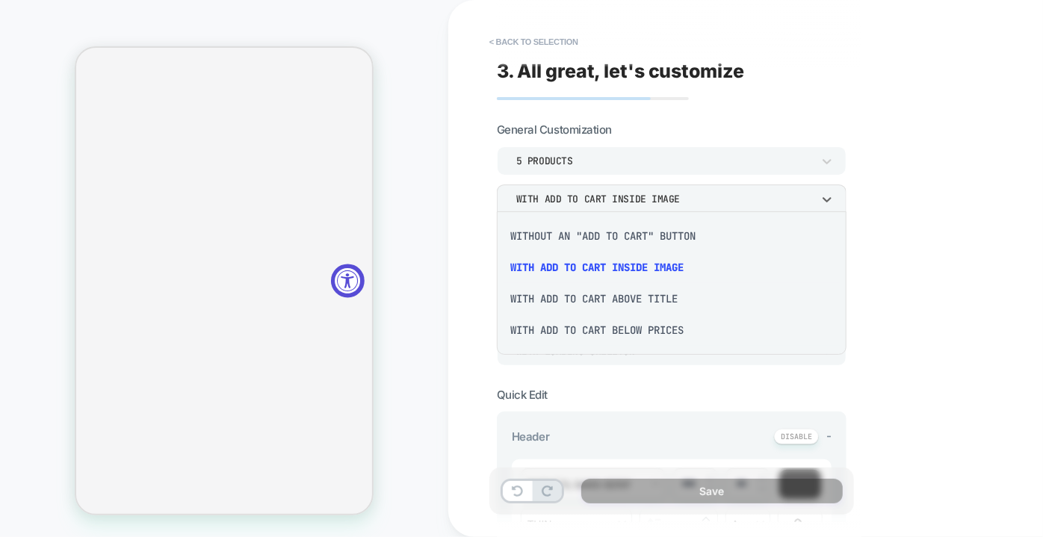
scroll to position [0, 0]
click at [586, 320] on div "With add to cart below prices" at bounding box center [672, 330] width 338 height 31
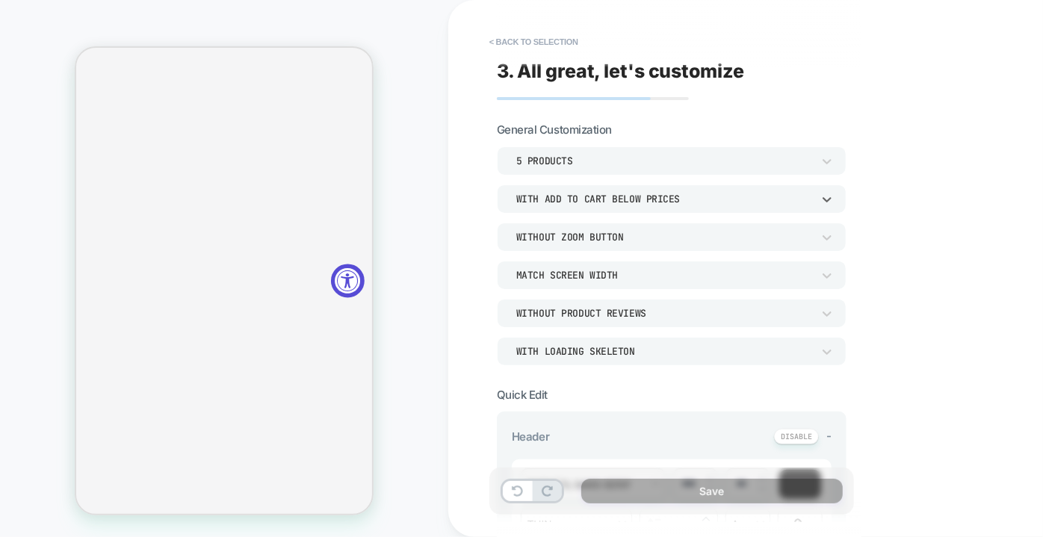
scroll to position [0, 297]
click at [629, 350] on div "WITH LOADING SKELETON" at bounding box center [664, 351] width 296 height 13
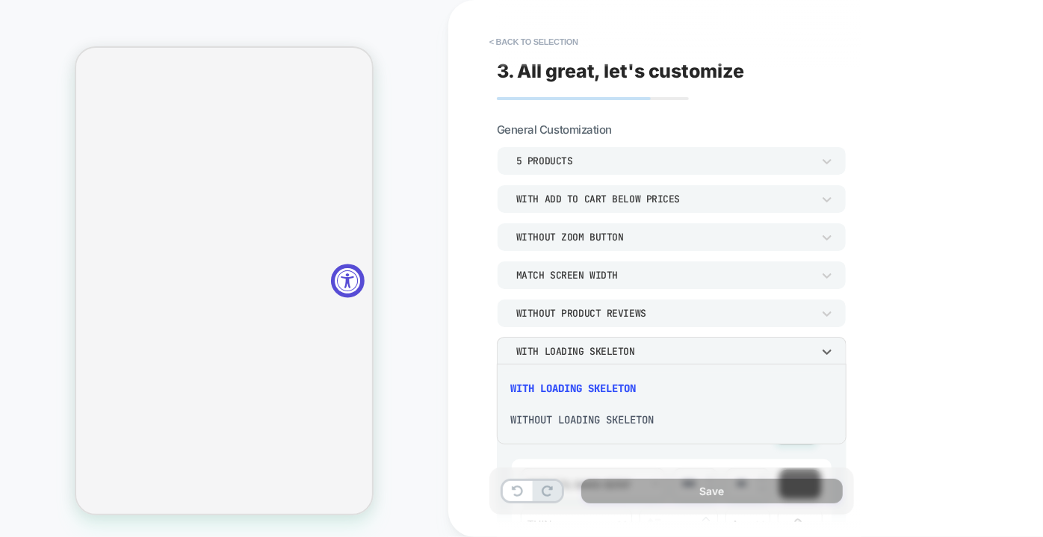
scroll to position [0, 0]
click at [631, 350] on div at bounding box center [521, 268] width 1043 height 537
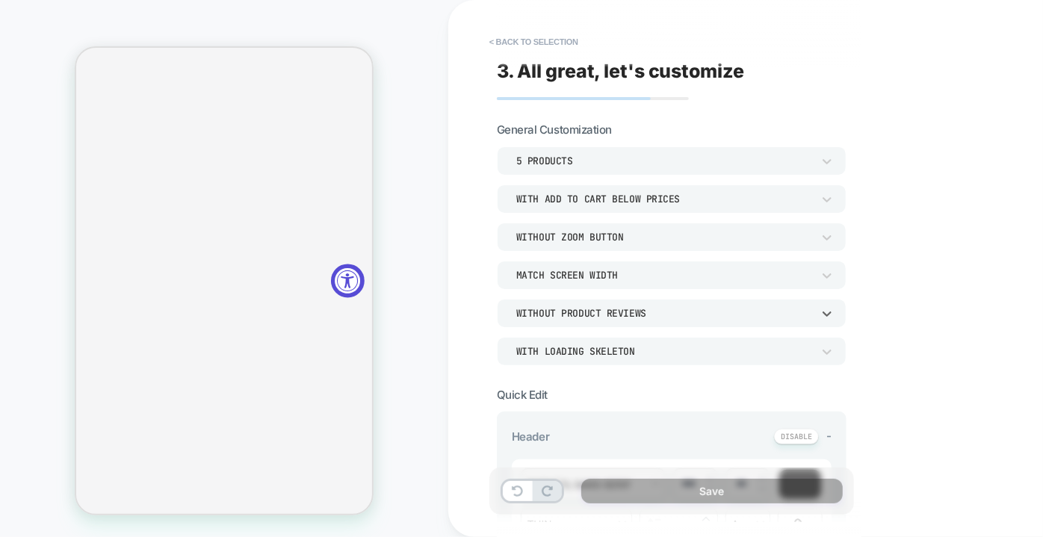
click at [634, 308] on div "Without Product Reviews" at bounding box center [664, 313] width 296 height 13
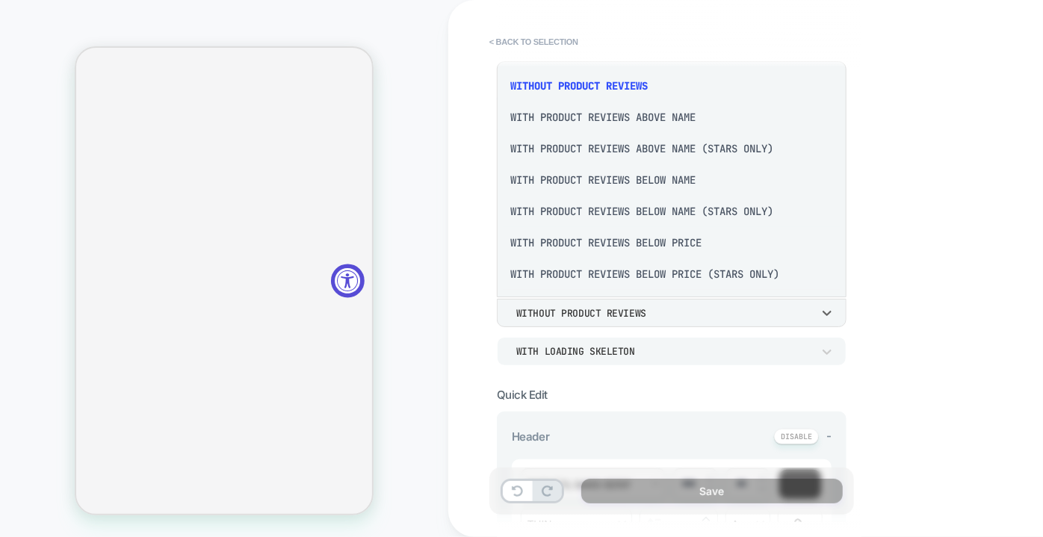
click at [636, 312] on div at bounding box center [521, 268] width 1043 height 537
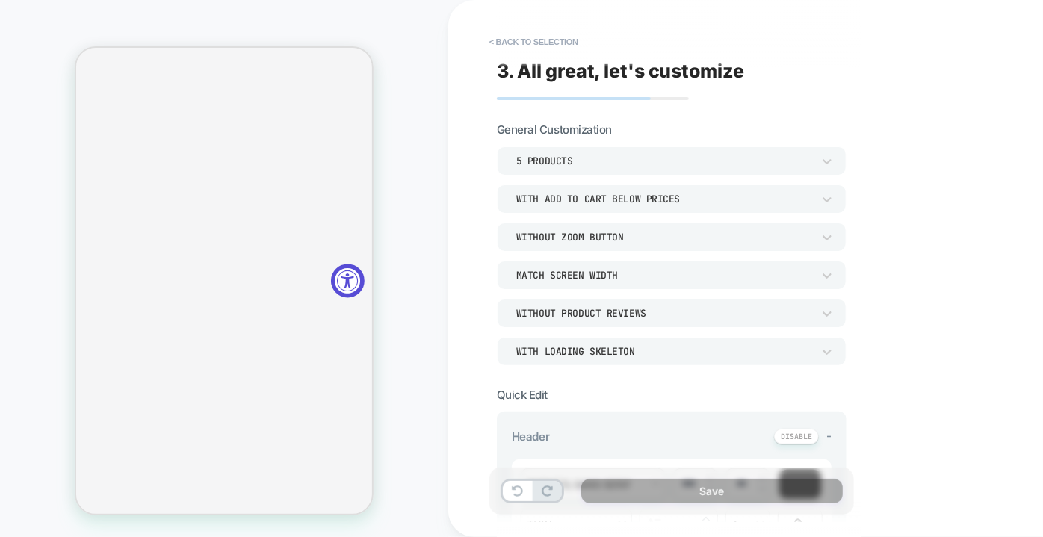
click at [637, 270] on div "Match Screen Width" at bounding box center [664, 275] width 296 height 13
click at [637, 268] on div at bounding box center [521, 268] width 1043 height 537
click at [520, 40] on button "< Back to selection" at bounding box center [534, 42] width 104 height 24
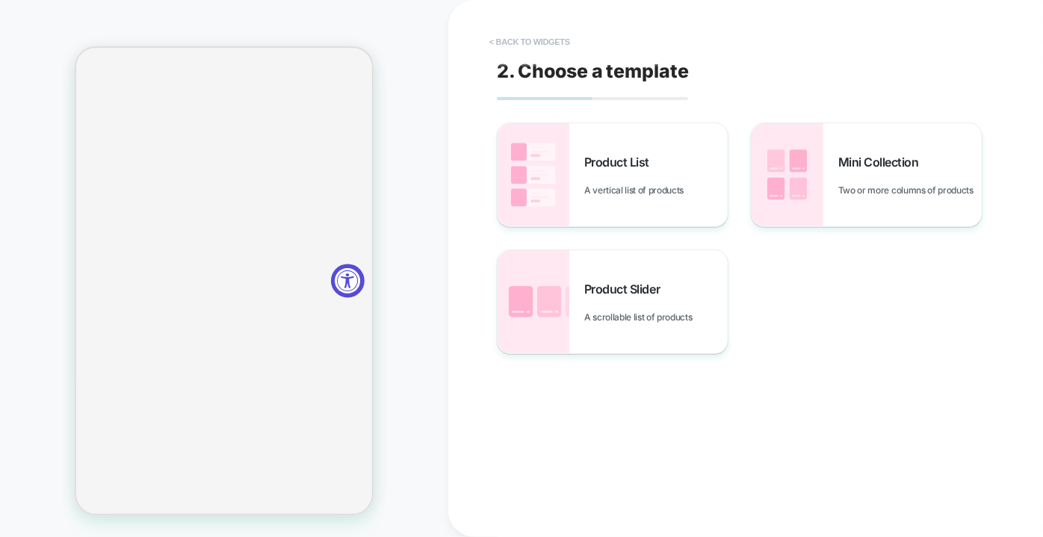
click at [528, 40] on button "< Back to widgets" at bounding box center [530, 42] width 96 height 24
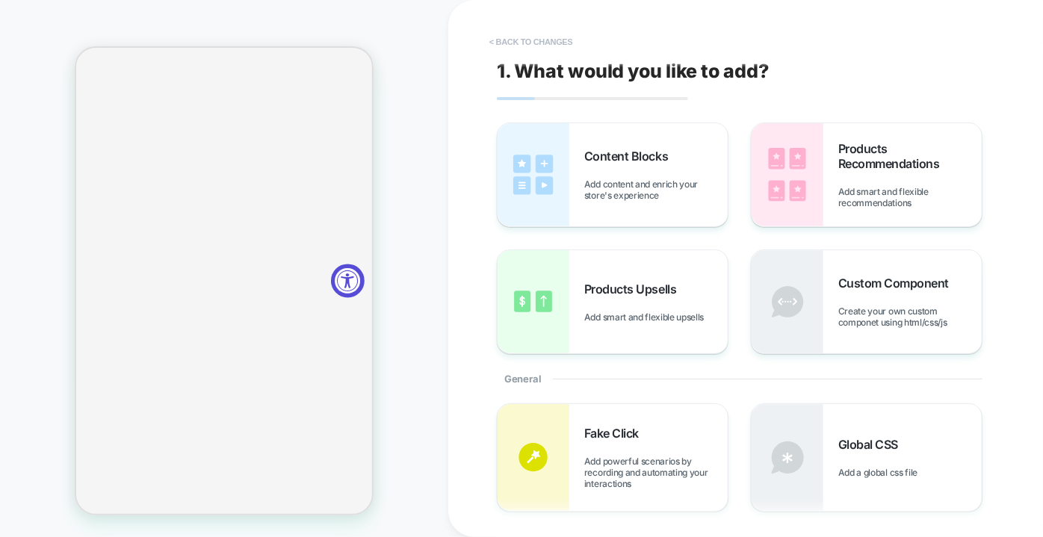
scroll to position [2355, 0]
click at [528, 41] on button "< Back to changes" at bounding box center [531, 42] width 99 height 24
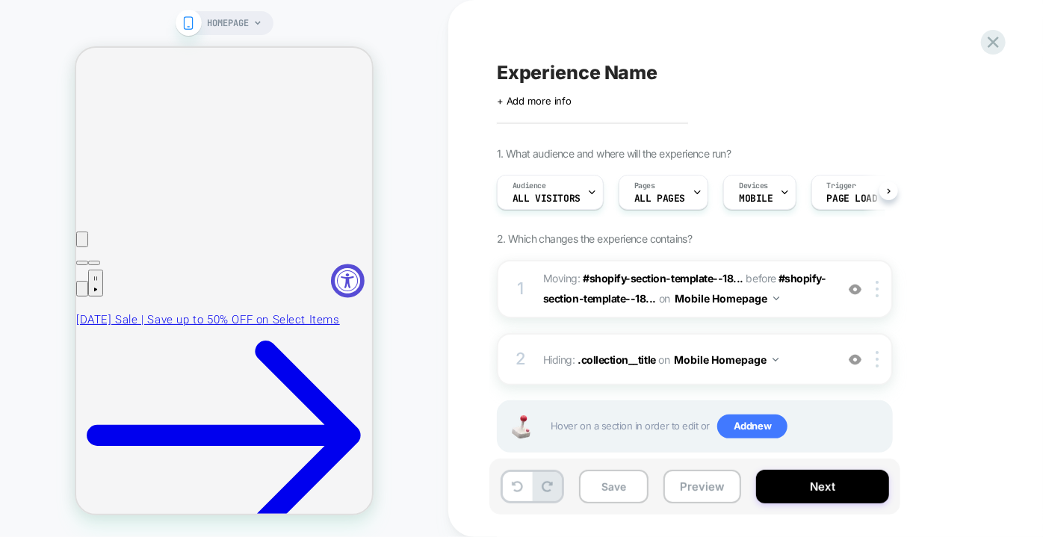
scroll to position [0, 0]
click at [992, 42] on icon at bounding box center [993, 42] width 11 height 11
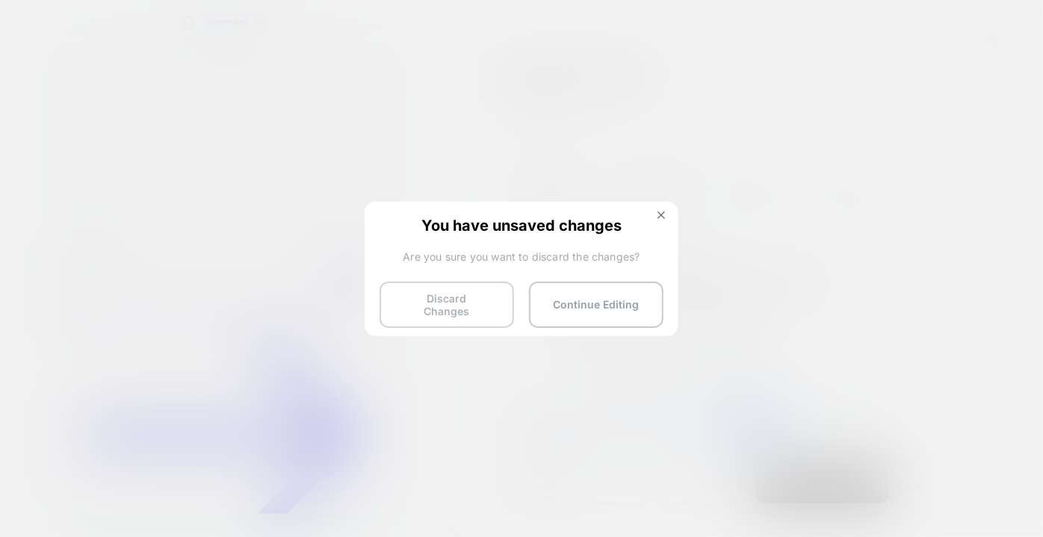
click at [472, 298] on button "Discard Changes" at bounding box center [447, 305] width 135 height 46
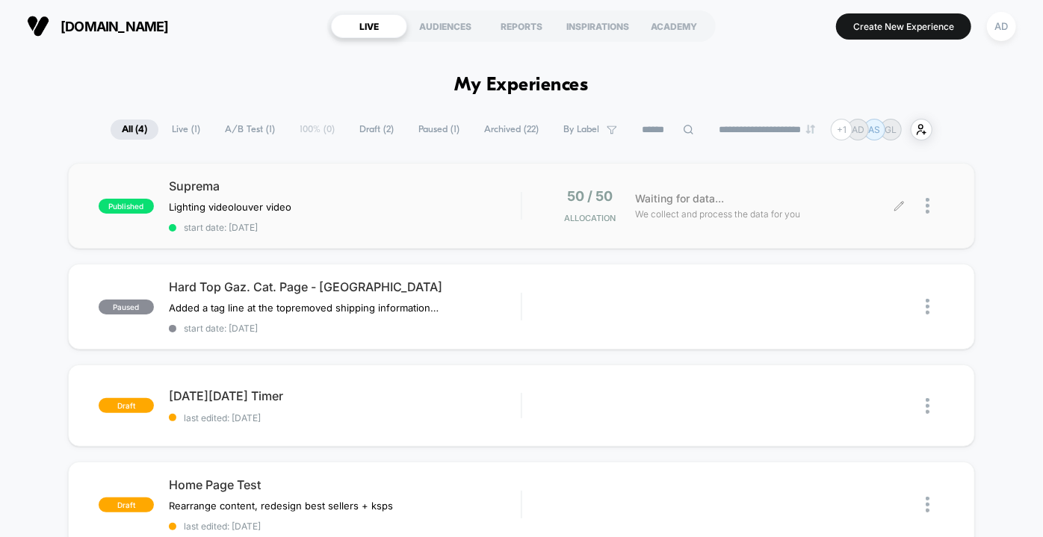
click at [933, 204] on div at bounding box center [935, 205] width 19 height 35
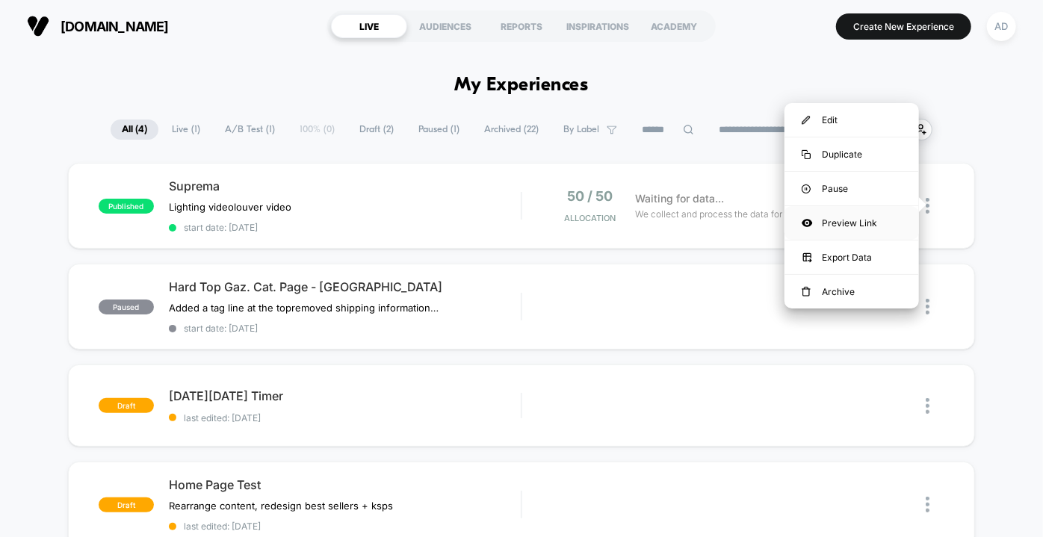
click at [857, 217] on div "Preview Link" at bounding box center [852, 223] width 135 height 34
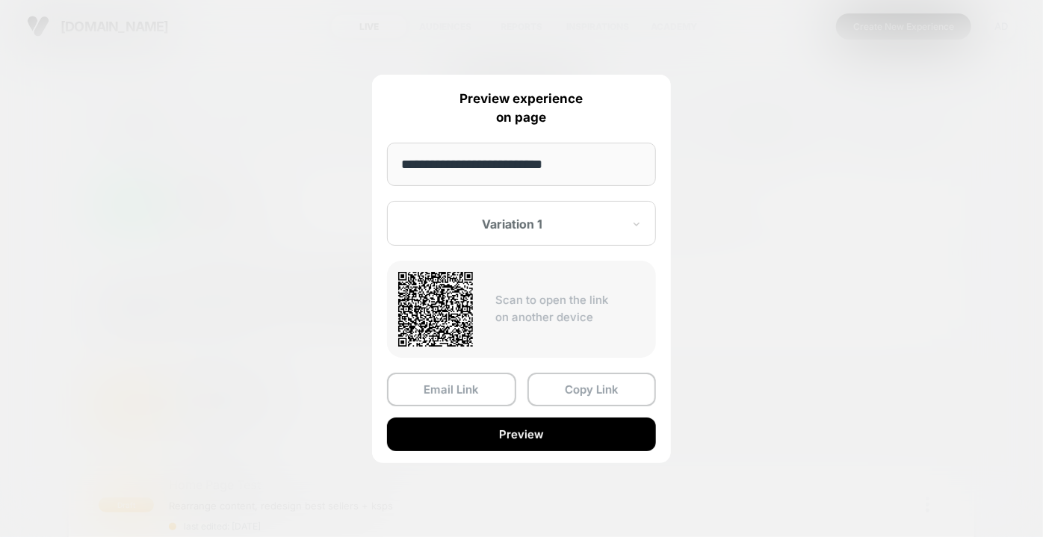
click at [505, 425] on button "Preview" at bounding box center [521, 435] width 269 height 34
